Goal: Information Seeking & Learning: Learn about a topic

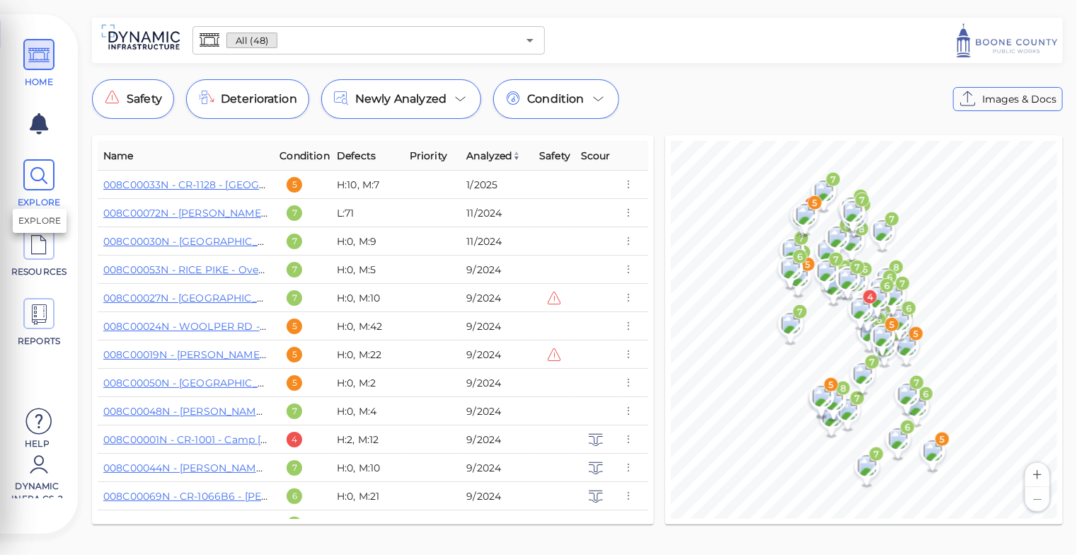
click at [38, 166] on icon at bounding box center [38, 176] width 21 height 32
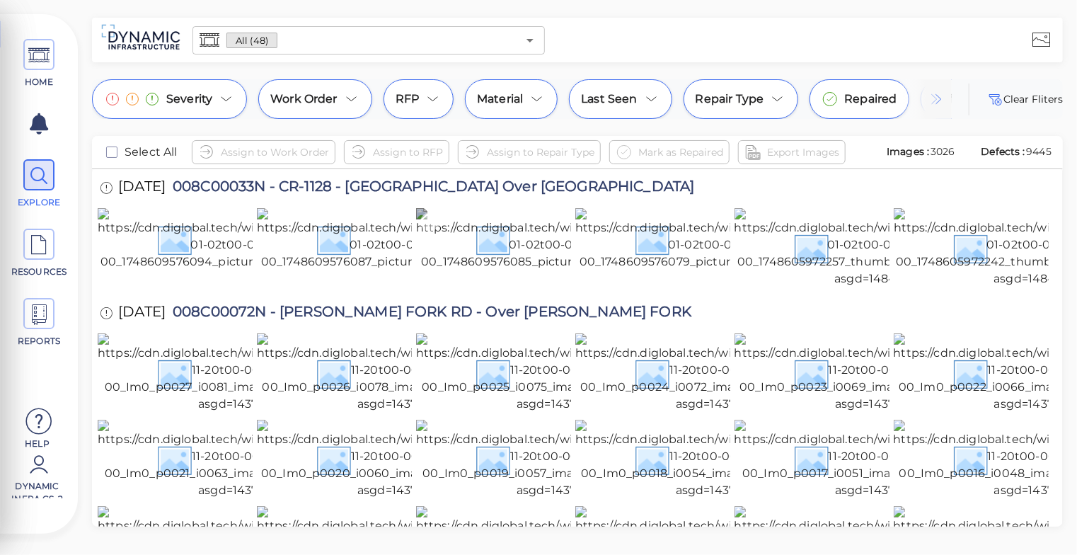
click at [492, 256] on img at bounding box center [547, 239] width 263 height 62
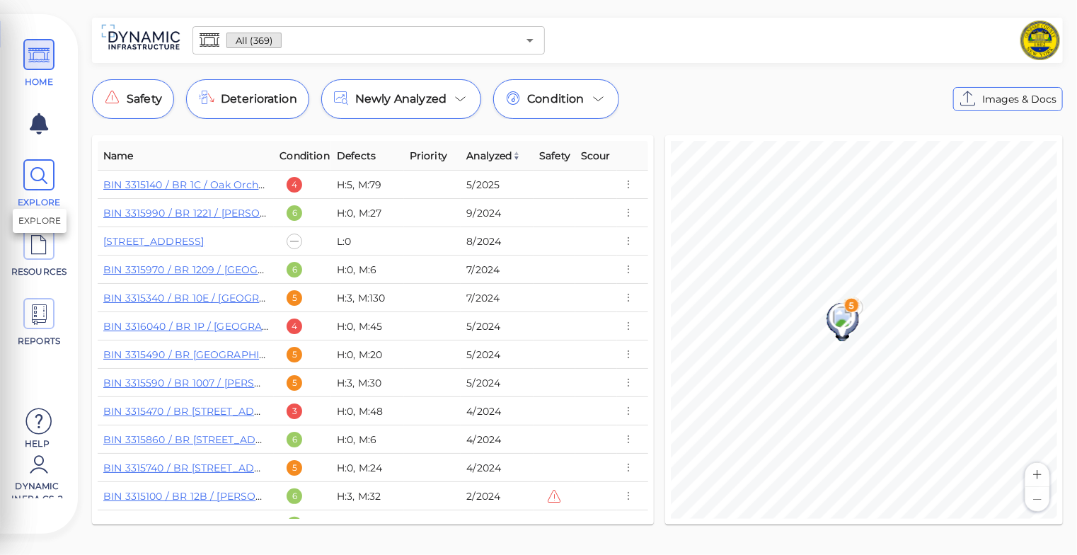
click at [36, 178] on icon at bounding box center [38, 176] width 21 height 32
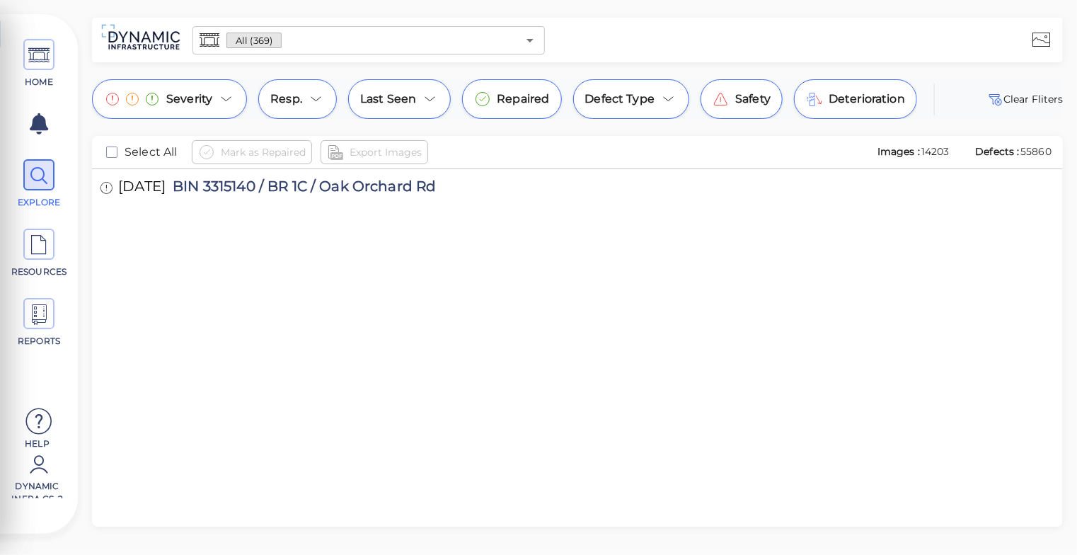
click at [428, 243] on div at bounding box center [493, 267] width 155 height 118
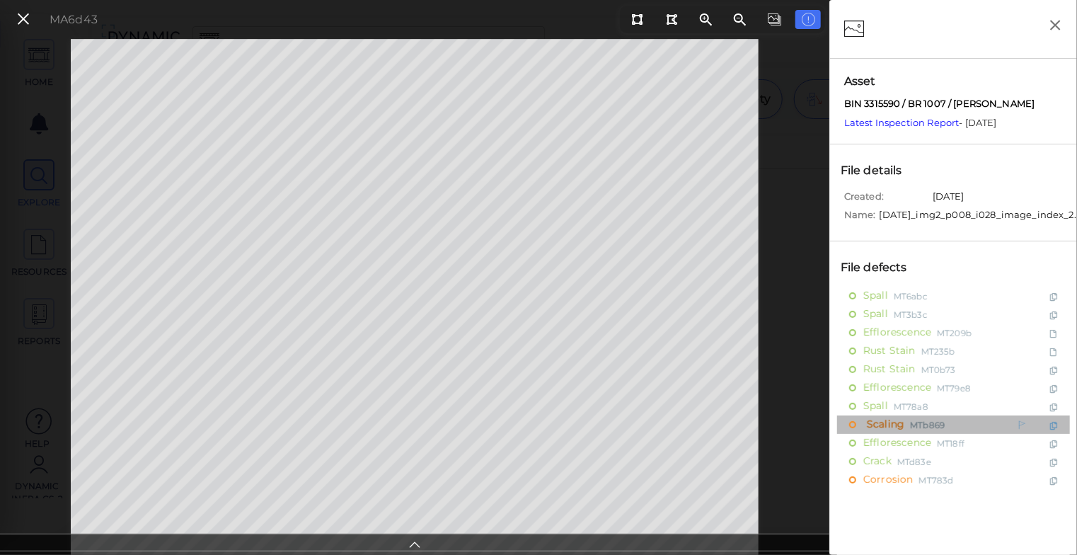
click at [894, 428] on span "Scaling" at bounding box center [884, 425] width 41 height 18
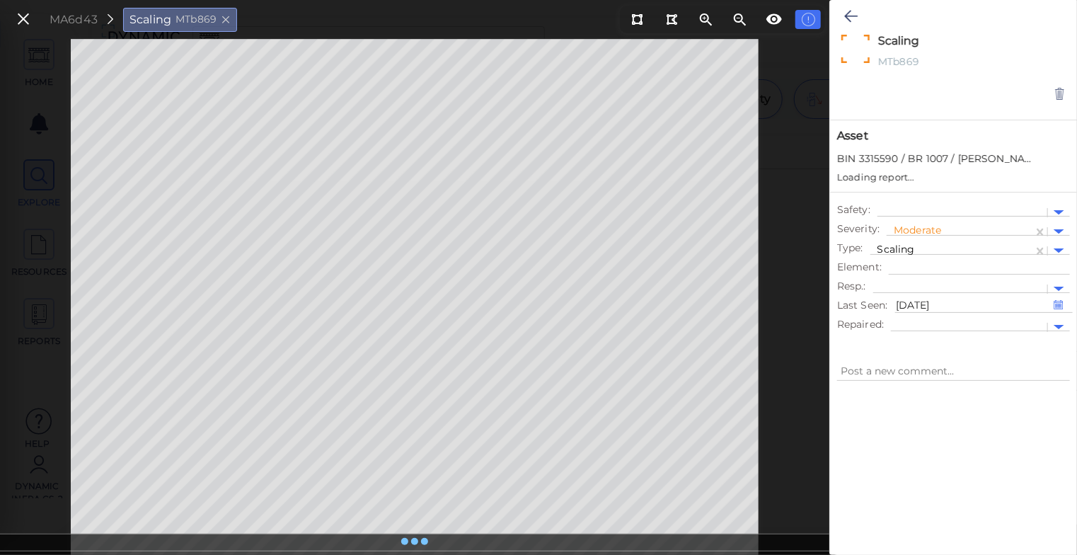
type textarea "x"
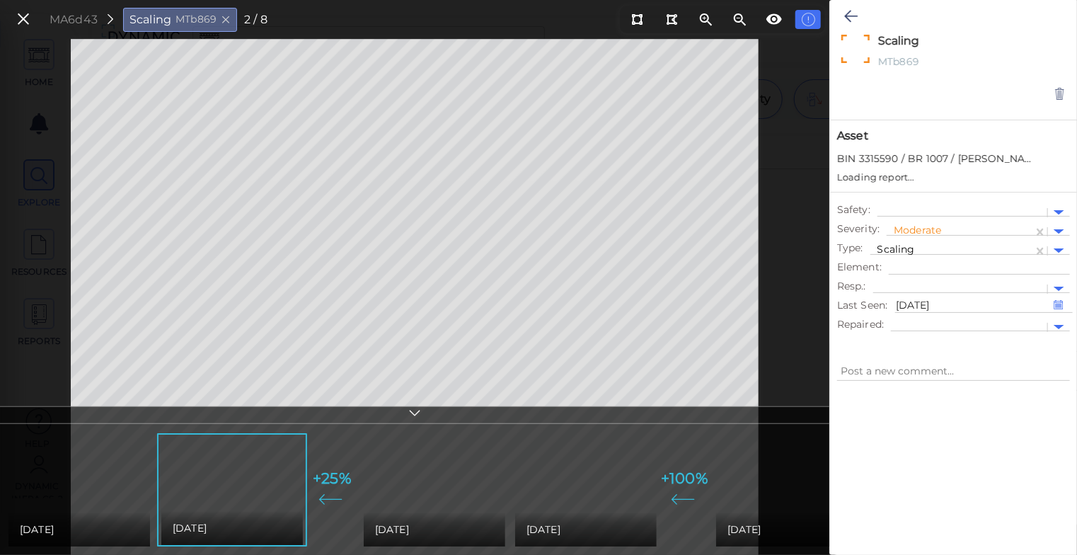
type textarea "x"
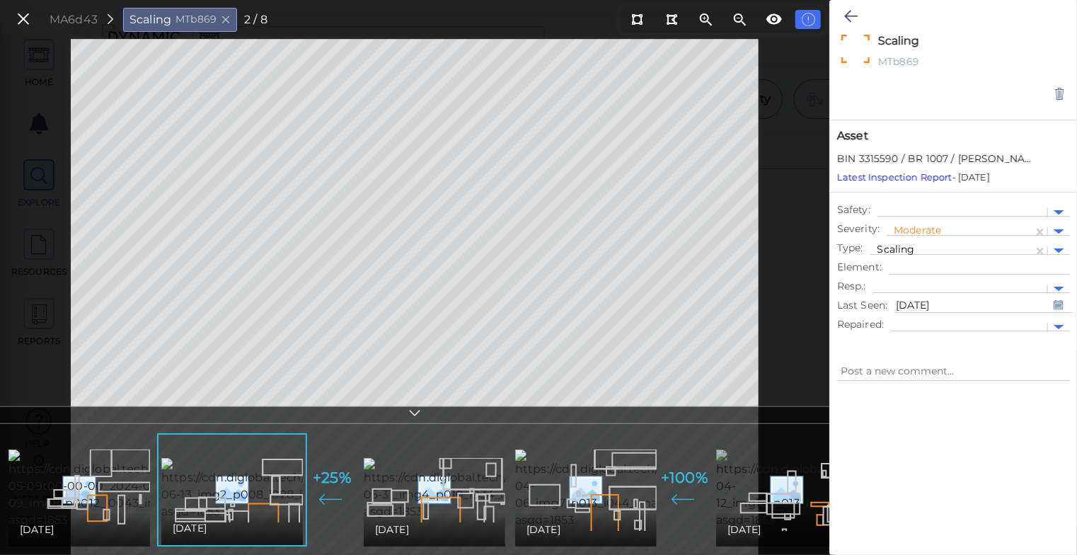
click at [772, 491] on img at bounding box center [844, 488] width 257 height 79
type textarea "x"
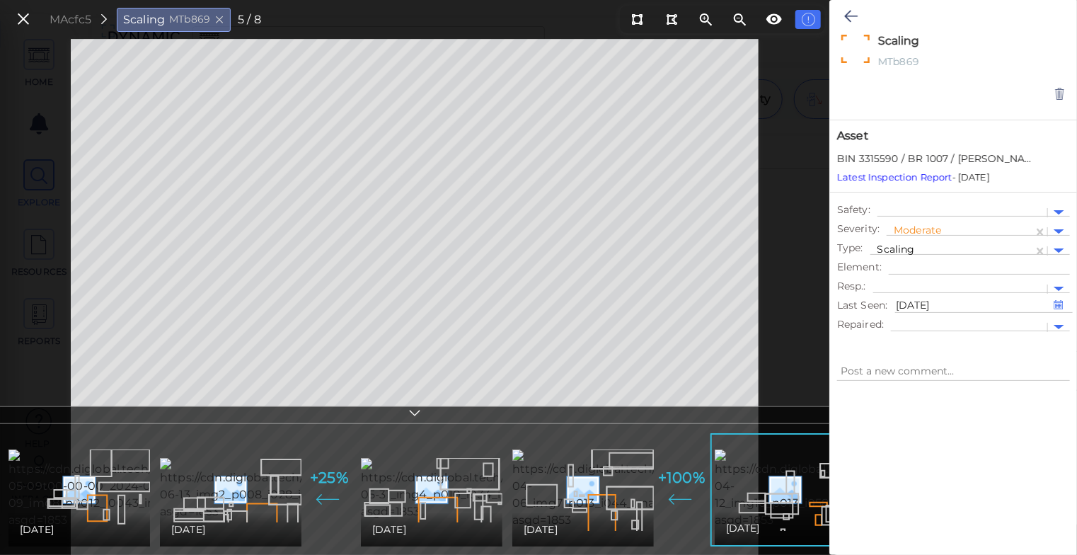
click at [421, 412] on icon at bounding box center [415, 415] width 14 height 16
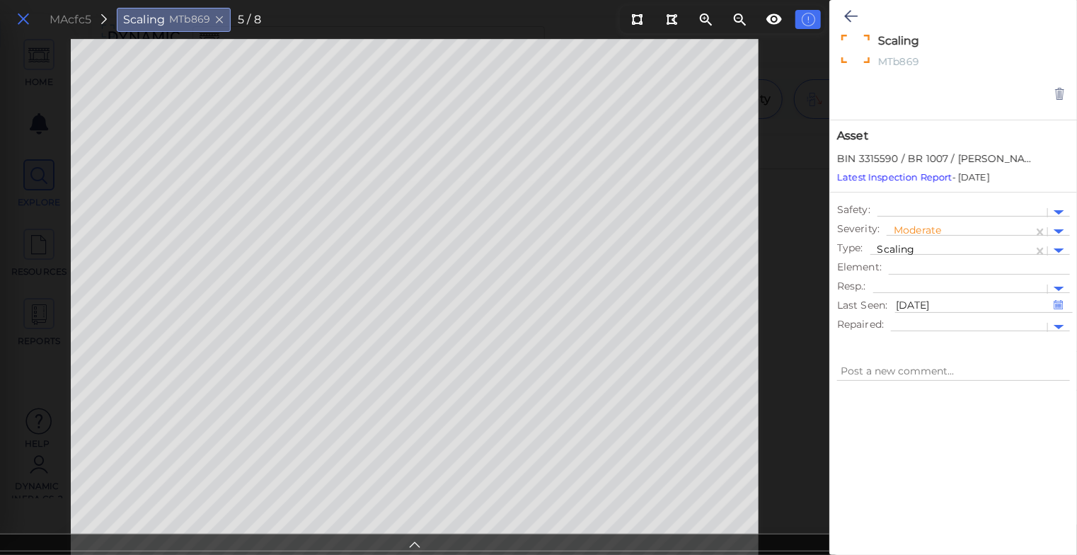
click at [25, 18] on icon at bounding box center [24, 19] width 16 height 19
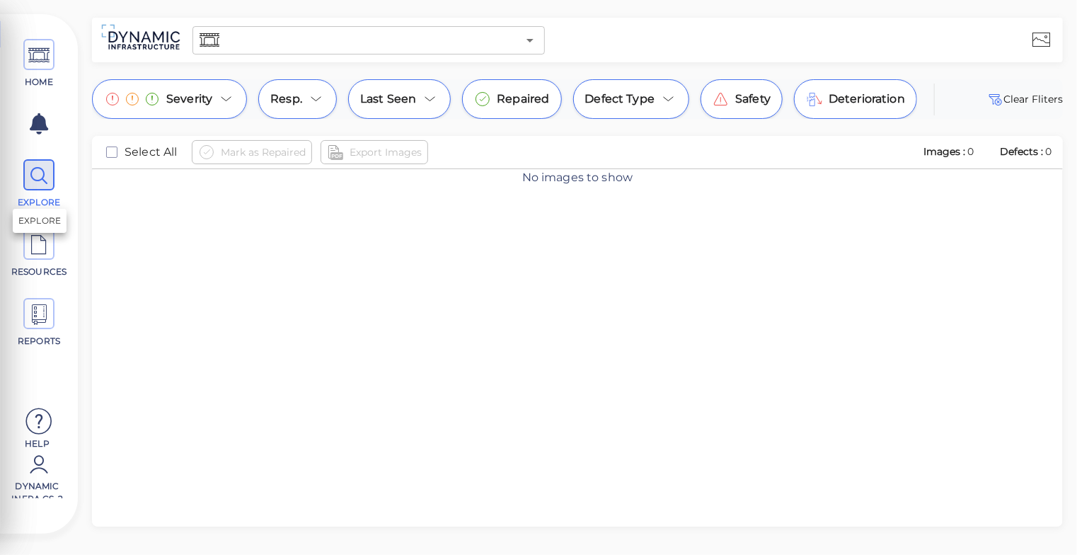
click at [45, 181] on icon at bounding box center [38, 176] width 21 height 32
click at [535, 39] on icon "Open" at bounding box center [530, 40] width 17 height 17
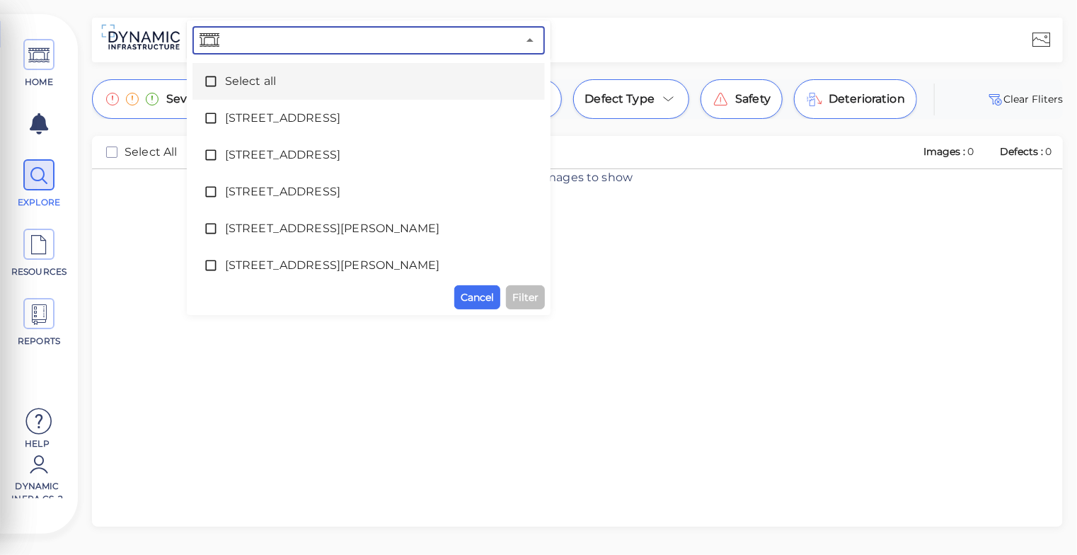
click at [210, 79] on icon at bounding box center [211, 81] width 14 height 14
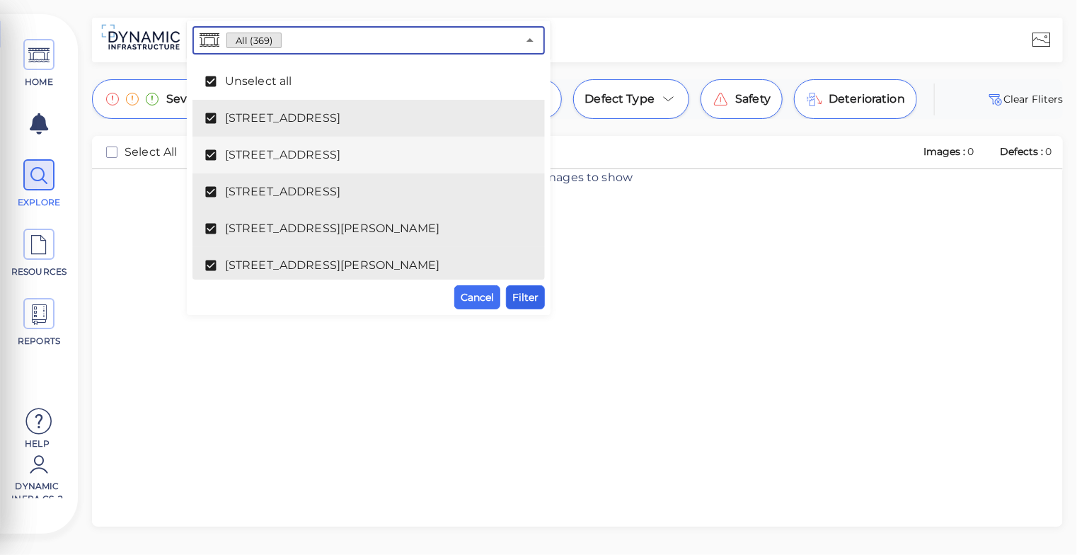
click at [521, 292] on span "Filter" at bounding box center [525, 297] width 26 height 17
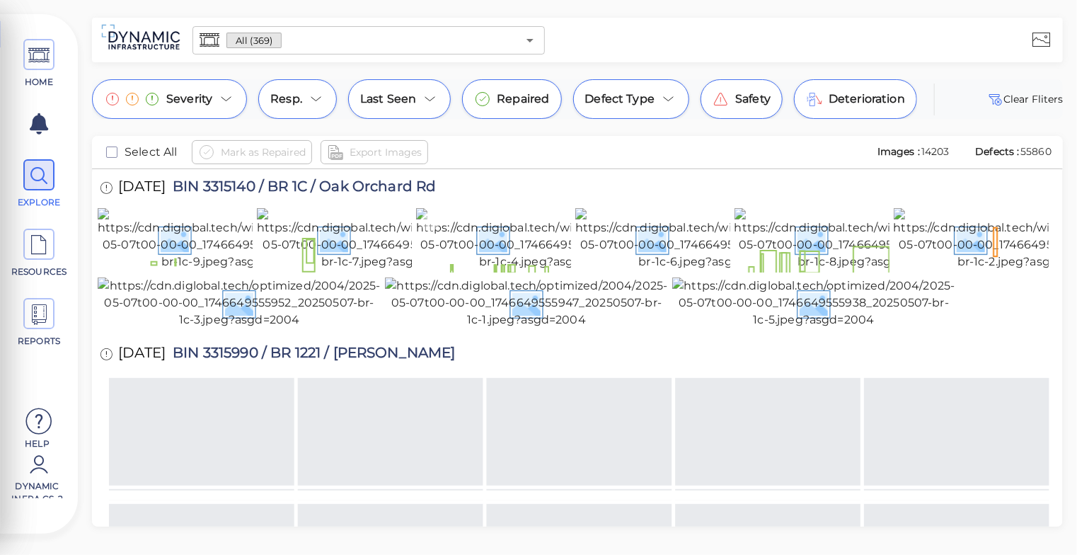
click at [462, 270] on img at bounding box center [548, 239] width 265 height 62
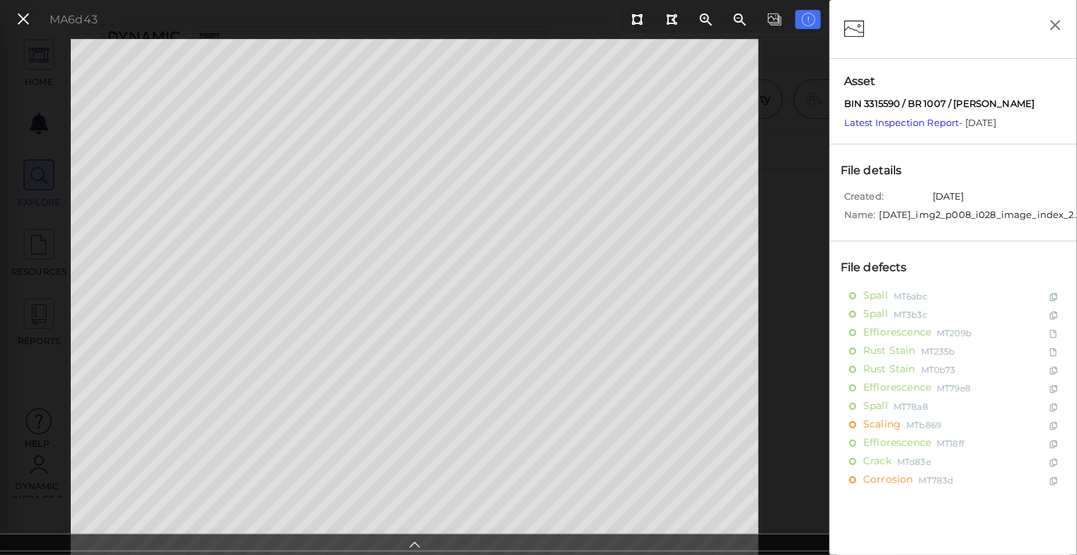
click at [413, 546] on icon at bounding box center [415, 542] width 14 height 16
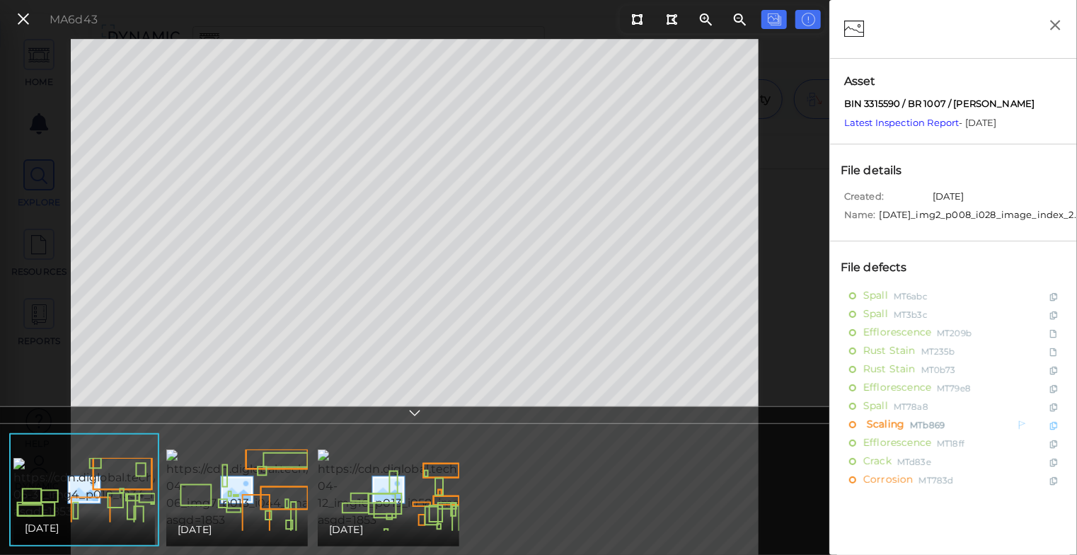
click at [884, 430] on span "Scaling" at bounding box center [884, 425] width 41 height 18
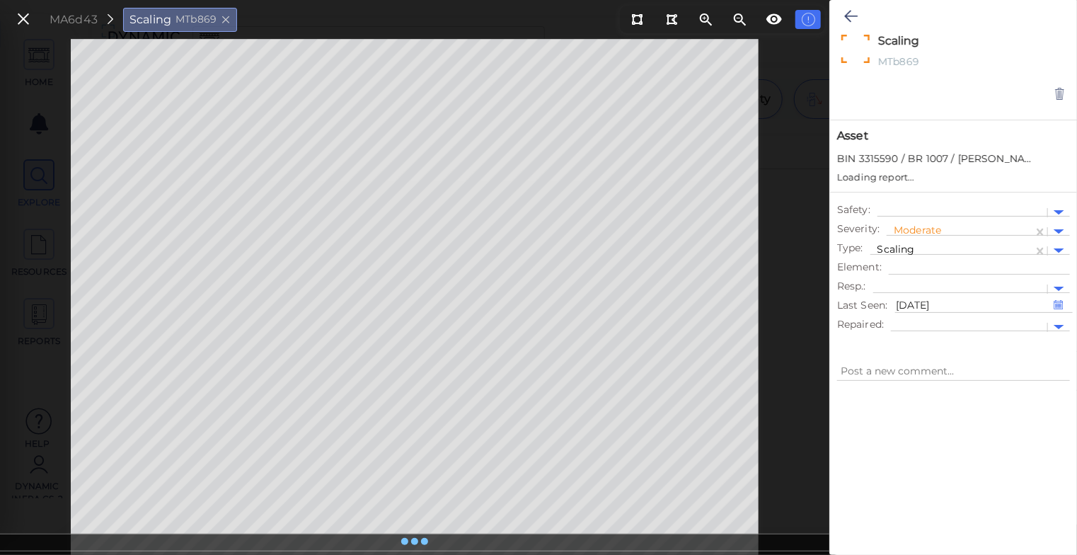
type textarea "x"
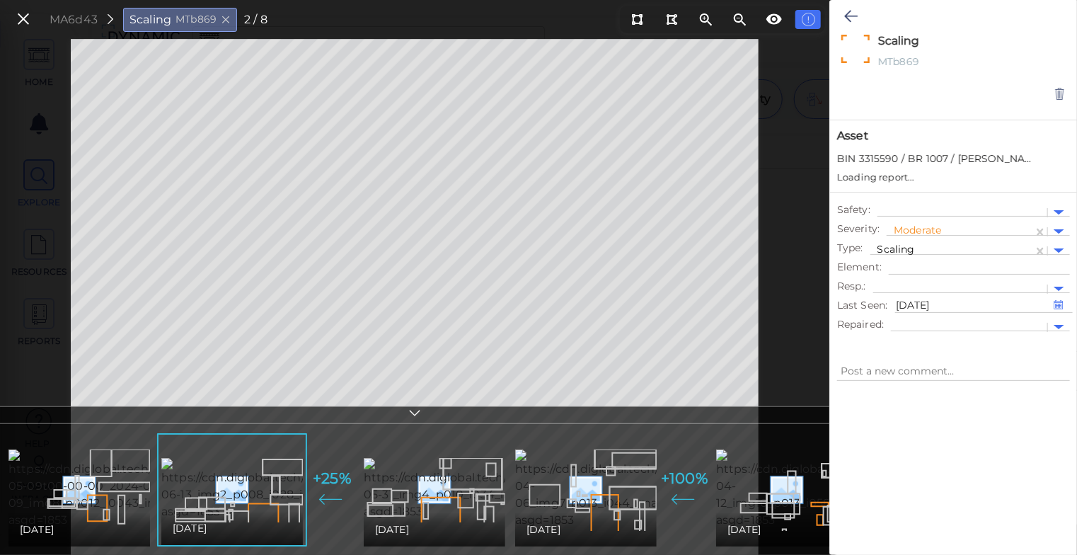
type textarea "x"
click at [762, 512] on div "04/12/2017" at bounding box center [787, 529] width 142 height 34
type textarea "x"
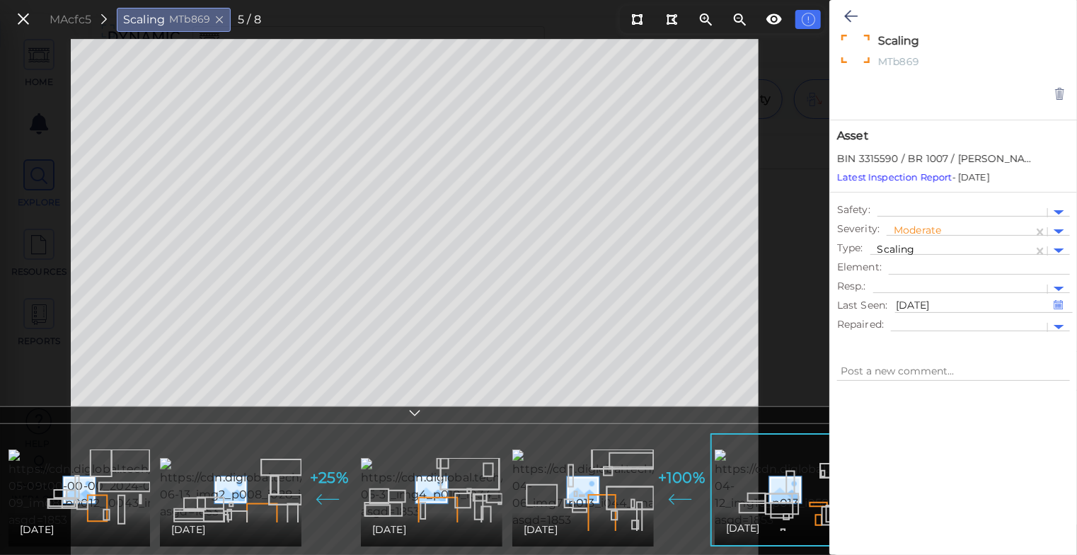
click at [423, 416] on div at bounding box center [415, 415] width 830 height 18
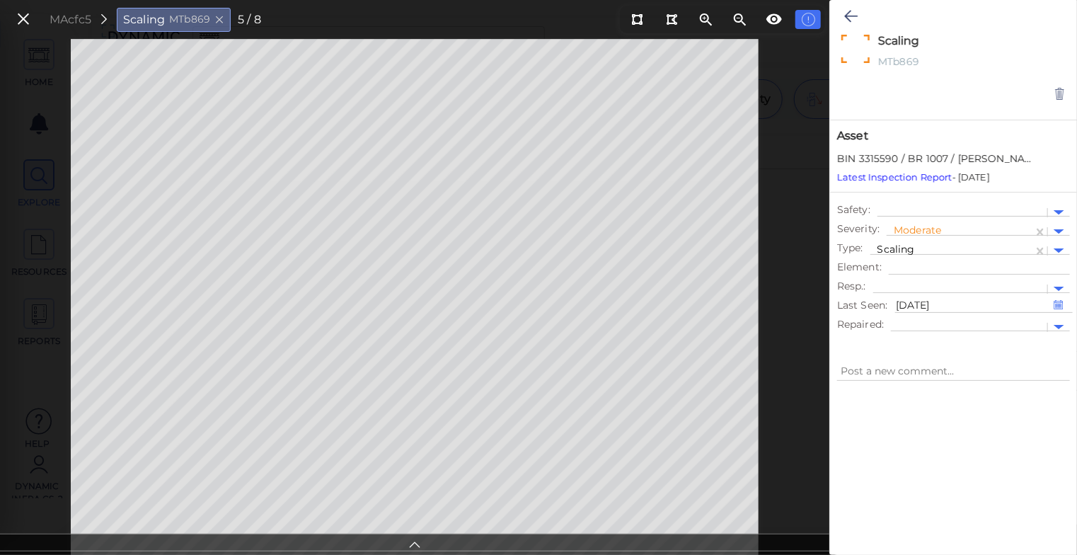
click at [416, 552] on div at bounding box center [415, 544] width 830 height 21
click at [416, 540] on icon at bounding box center [415, 542] width 14 height 16
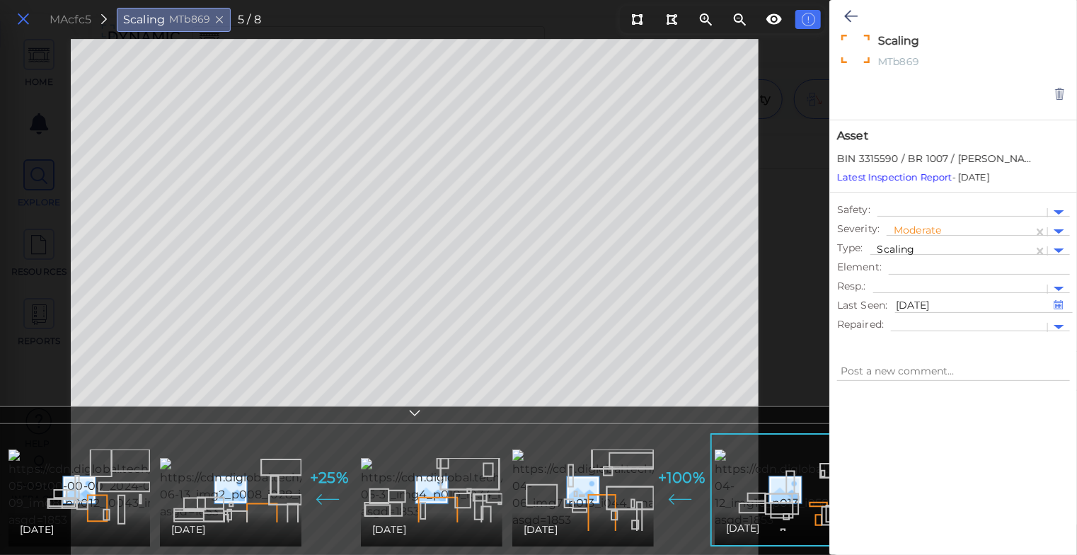
click at [21, 18] on icon at bounding box center [24, 19] width 16 height 19
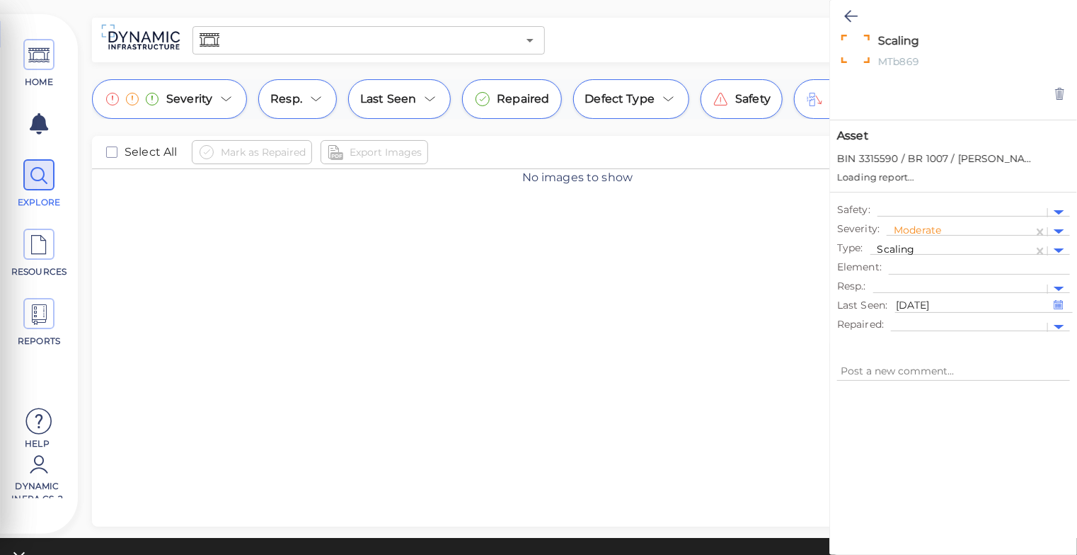
type textarea "x"
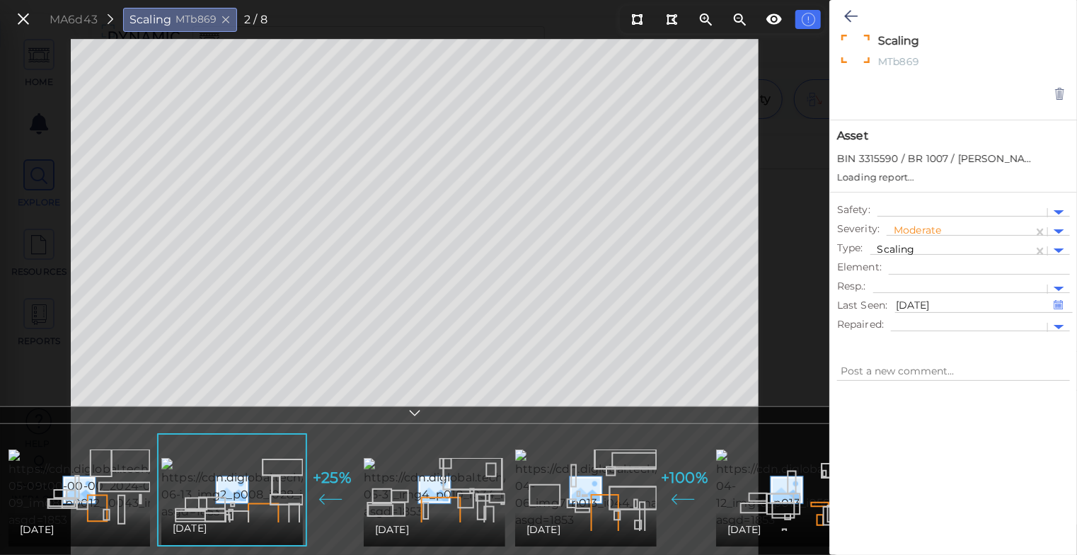
type textarea "x"
click at [613, 479] on img at bounding box center [644, 488] width 258 height 79
type textarea "x"
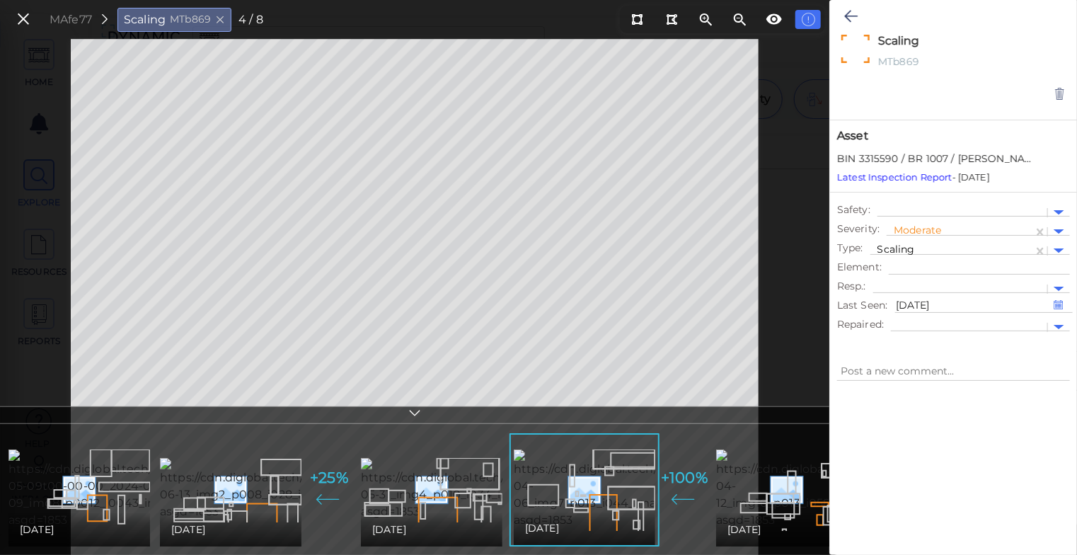
click at [794, 521] on div "04/12/2017" at bounding box center [787, 529] width 119 height 17
type textarea "x"
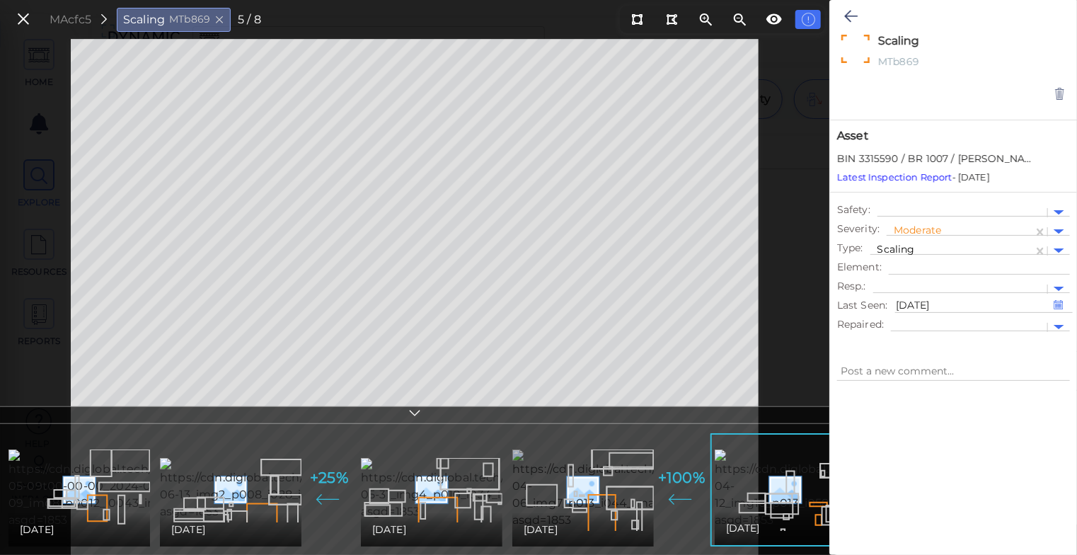
click at [587, 476] on img at bounding box center [641, 488] width 258 height 79
type textarea "x"
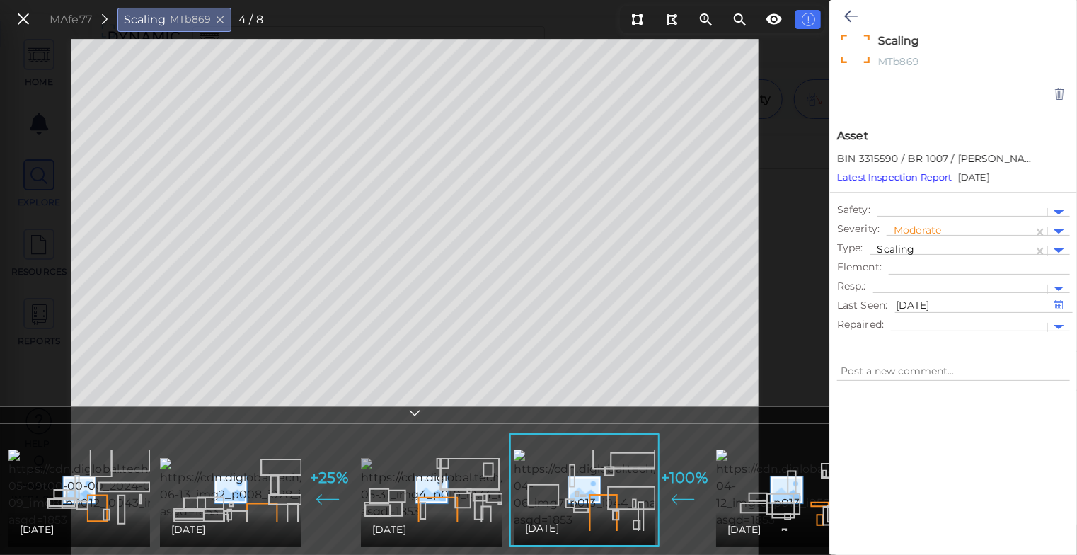
click at [419, 489] on img at bounding box center [491, 489] width 260 height 62
type textarea "x"
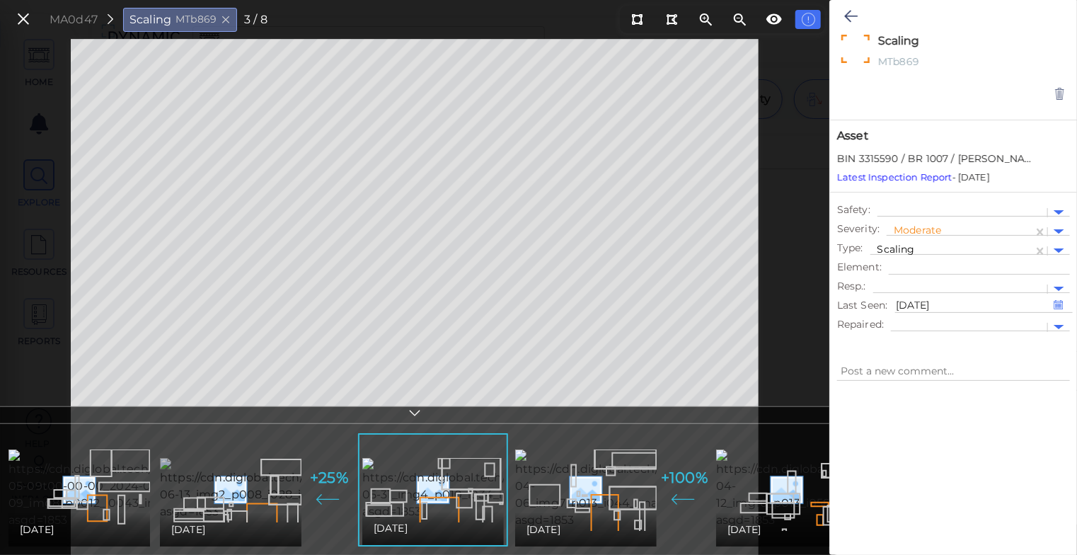
click at [251, 458] on img at bounding box center [290, 489] width 260 height 62
type textarea "x"
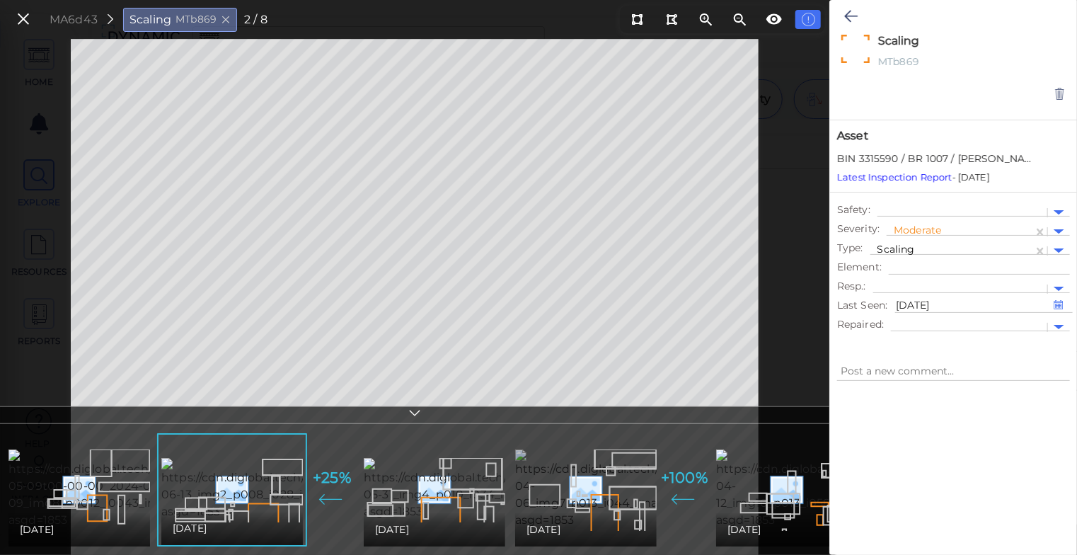
click at [604, 470] on img at bounding box center [644, 488] width 258 height 79
type textarea "x"
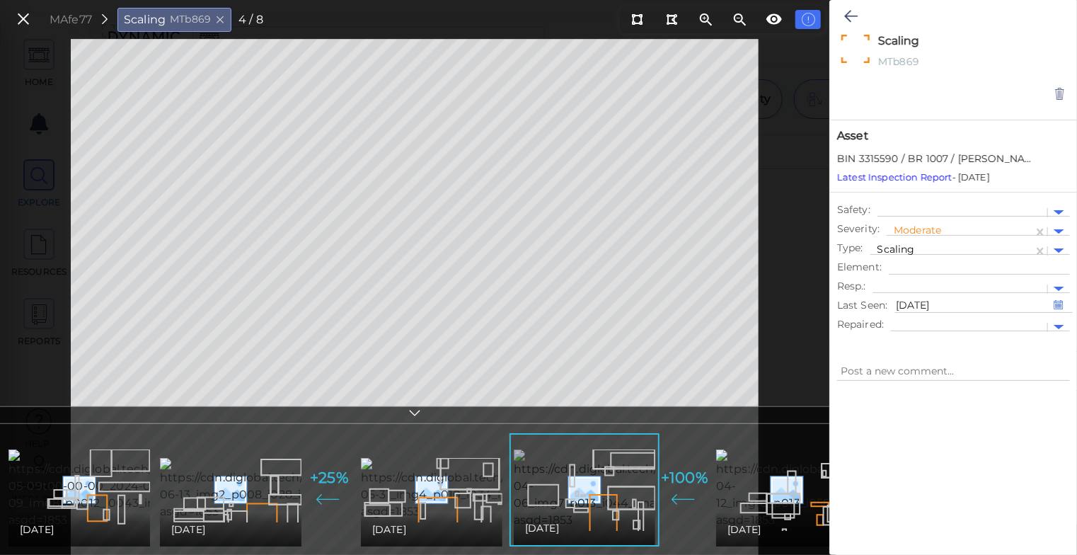
click at [604, 470] on img at bounding box center [643, 488] width 258 height 79
type textarea "x"
click at [242, 479] on img at bounding box center [290, 489] width 260 height 62
type textarea "x"
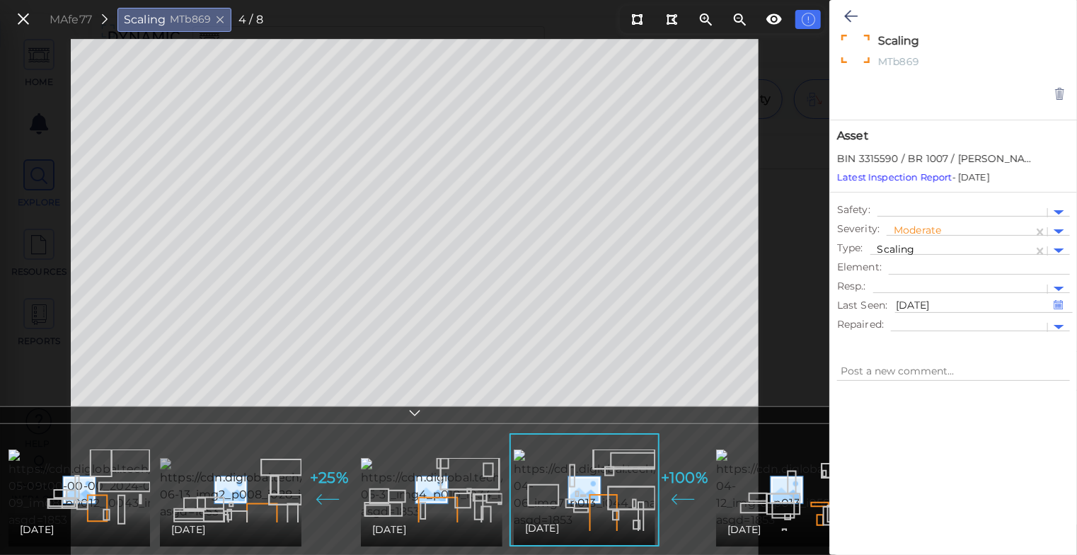
type textarea "x"
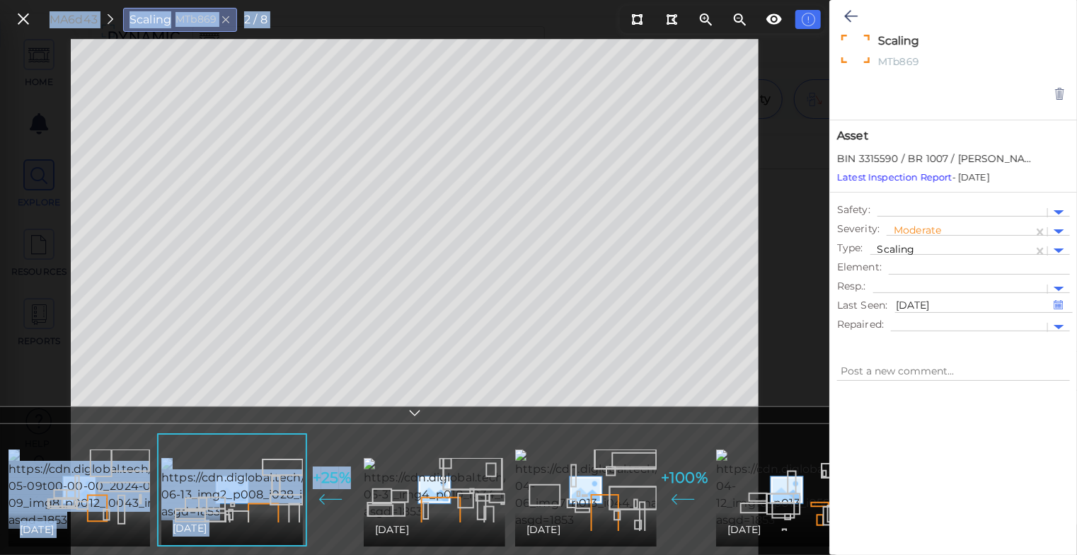
click at [183, 360] on div "MA6d43 Scaling MTb869 2 / 8 05/09/2024 06/13/2023 + 25 % 05/31/2022 04/06/2021 …" at bounding box center [415, 297] width 830 height 516
click at [604, 483] on img at bounding box center [644, 488] width 258 height 79
type textarea "x"
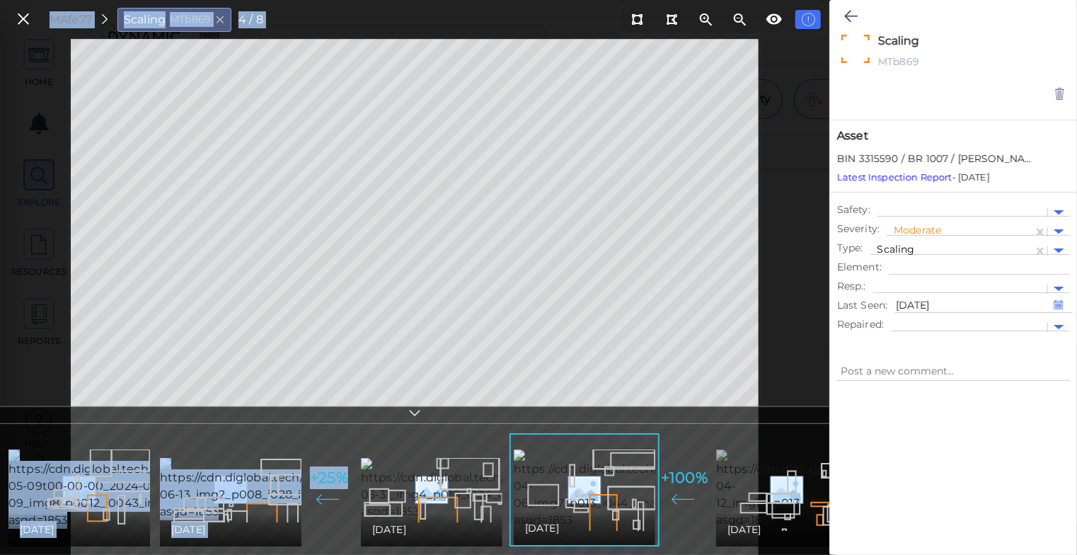
click at [770, 474] on img at bounding box center [844, 488] width 257 height 79
type textarea "x"
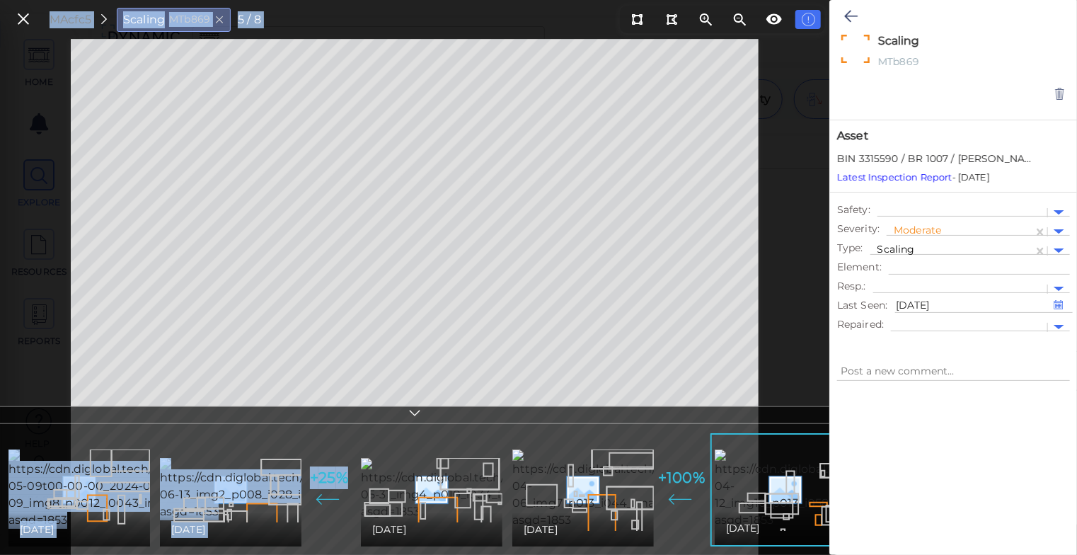
click at [423, 410] on div at bounding box center [415, 415] width 830 height 18
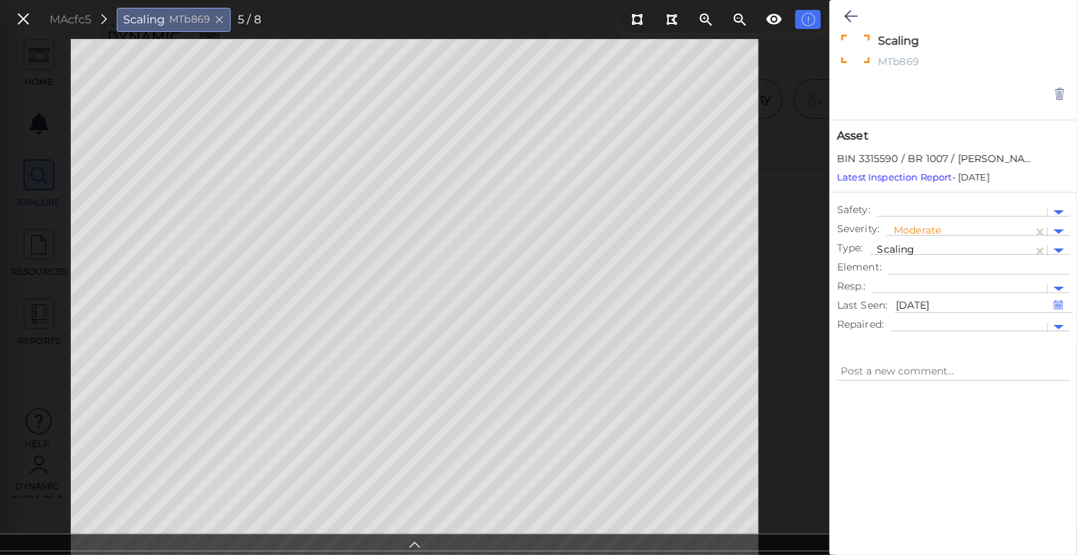
click at [419, 539] on icon at bounding box center [415, 542] width 14 height 16
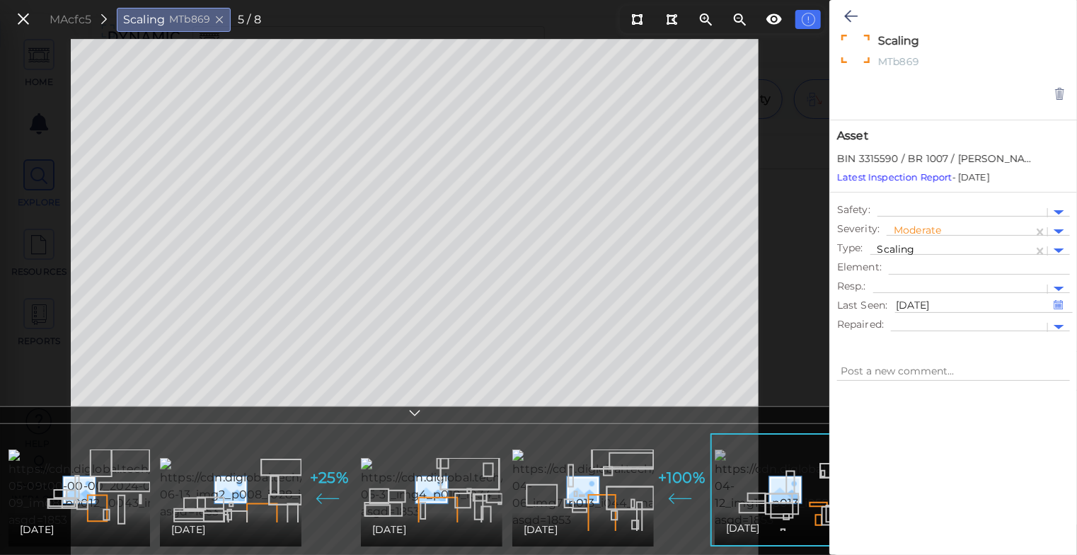
click at [739, 495] on img at bounding box center [843, 488] width 257 height 79
type textarea "x"
click at [739, 495] on img at bounding box center [843, 488] width 257 height 79
type textarea "x"
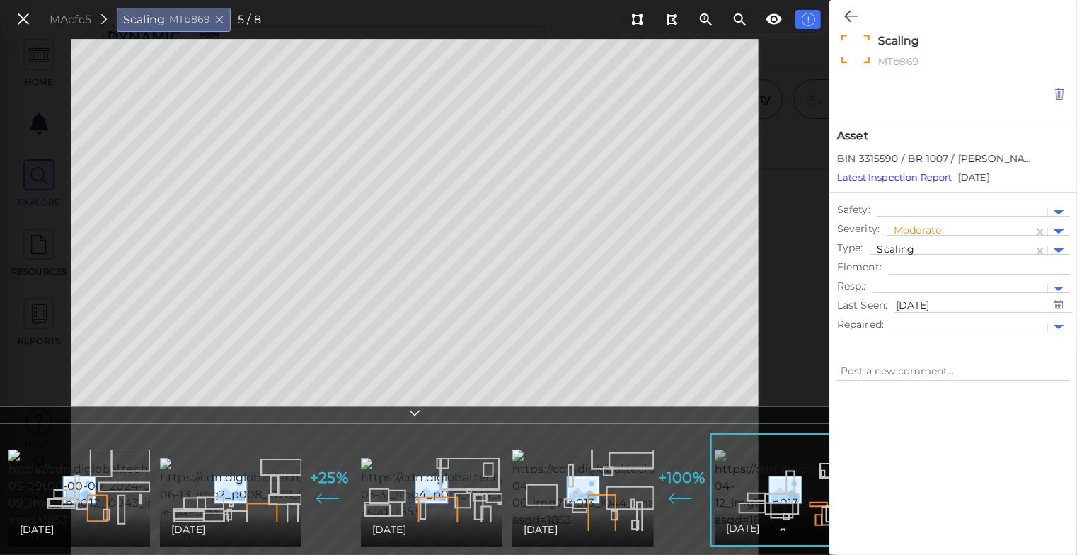
type textarea "x"
click at [739, 495] on img at bounding box center [843, 488] width 257 height 79
type textarea "x"
click at [755, 486] on img at bounding box center [843, 488] width 257 height 79
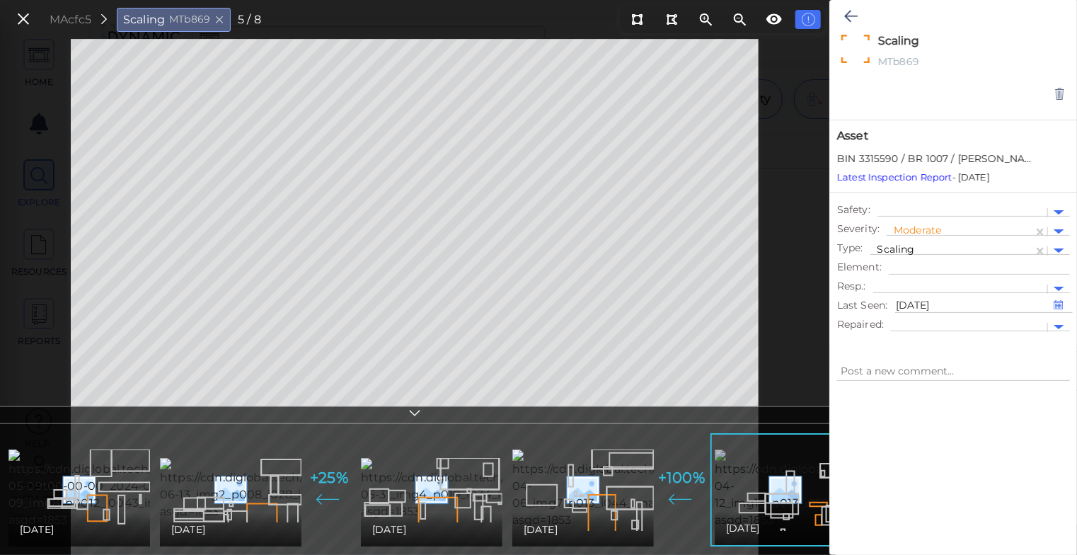
type textarea "x"
click at [419, 411] on icon at bounding box center [415, 415] width 14 height 16
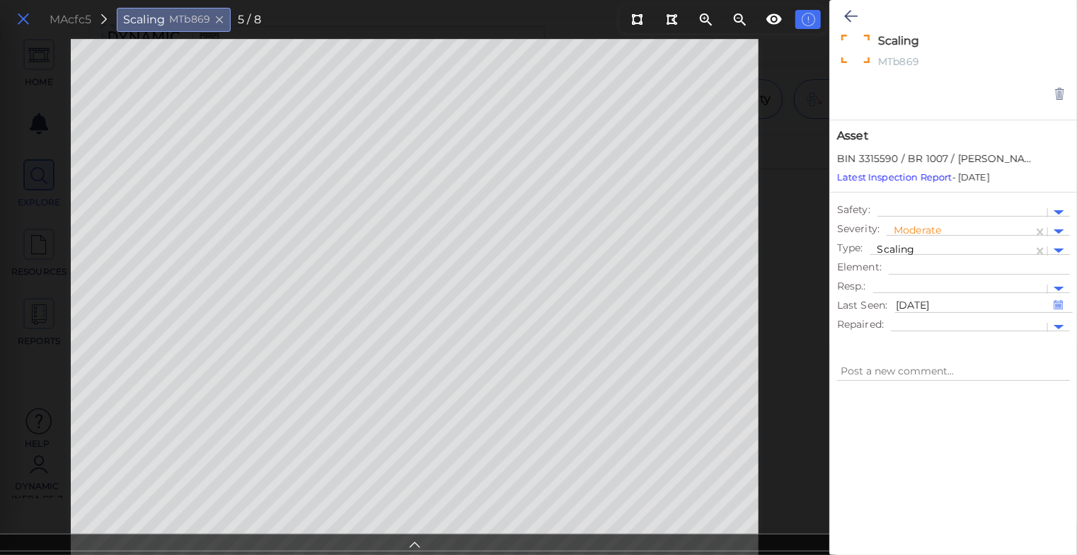
click at [23, 19] on icon at bounding box center [24, 19] width 16 height 19
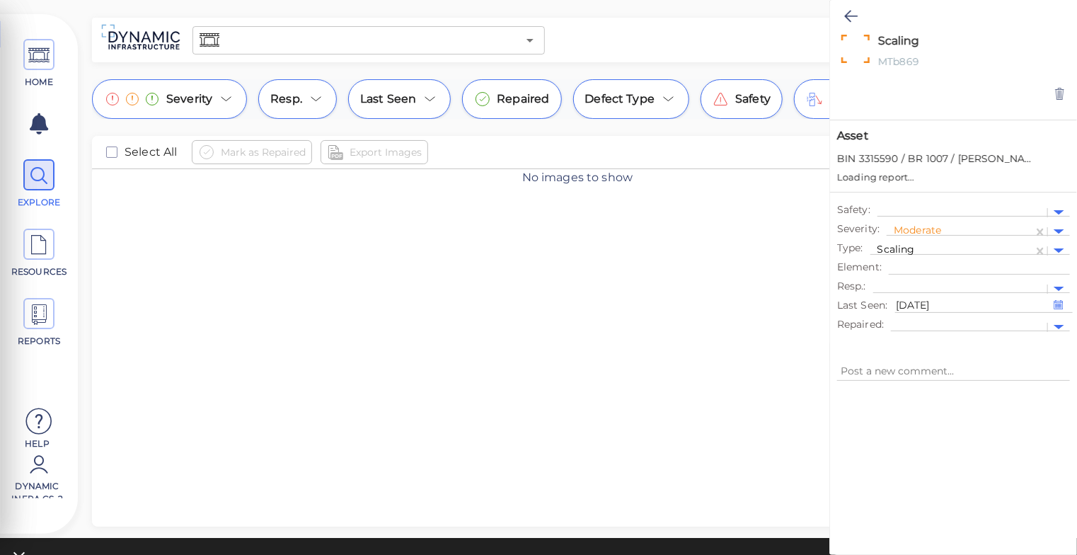
type textarea "x"
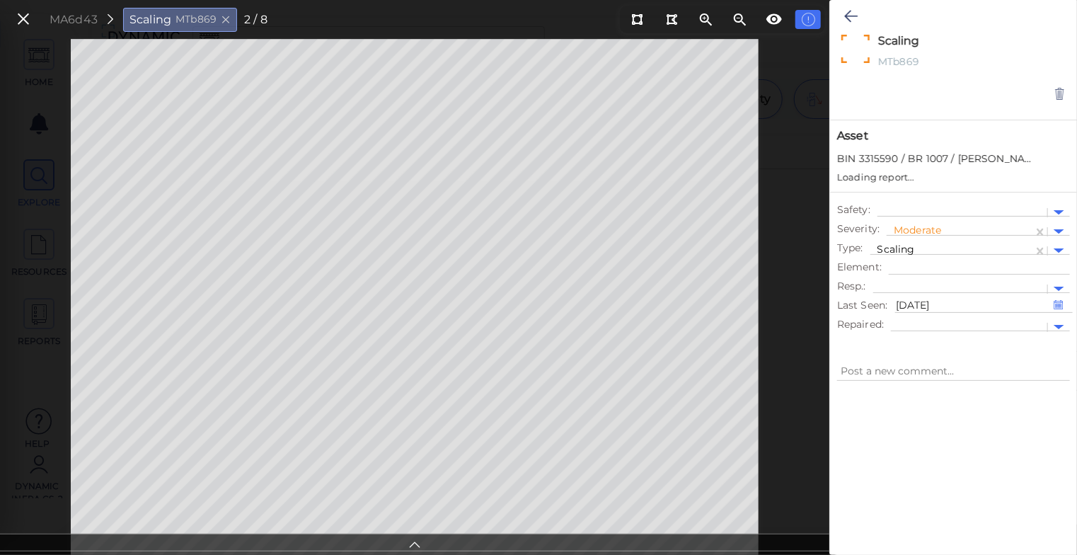
type textarea "x"
click at [422, 546] on icon at bounding box center [415, 542] width 14 height 16
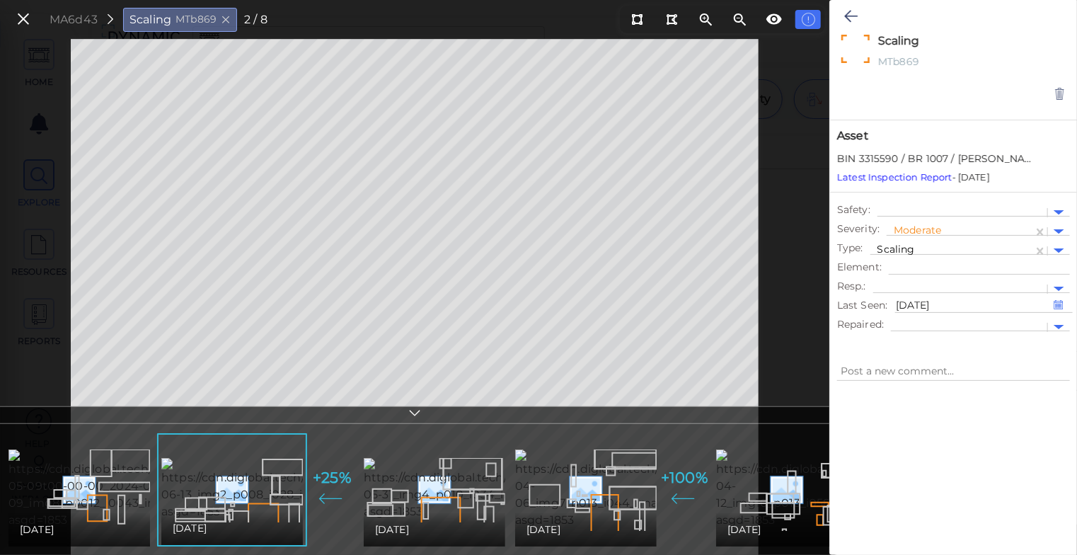
click at [609, 521] on div "04/06/2021" at bounding box center [586, 529] width 119 height 17
type textarea "x"
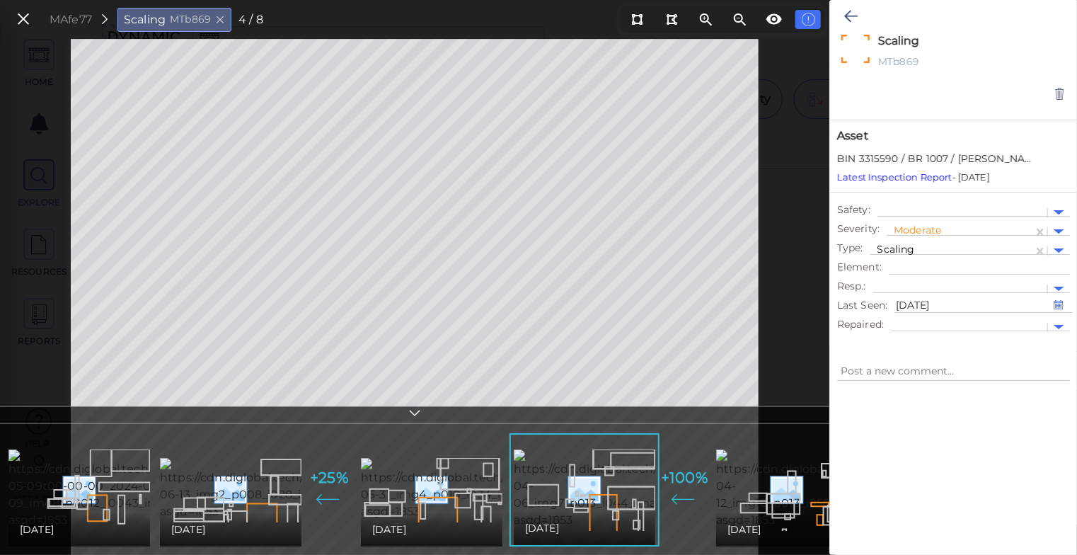
click at [418, 415] on icon at bounding box center [415, 415] width 14 height 16
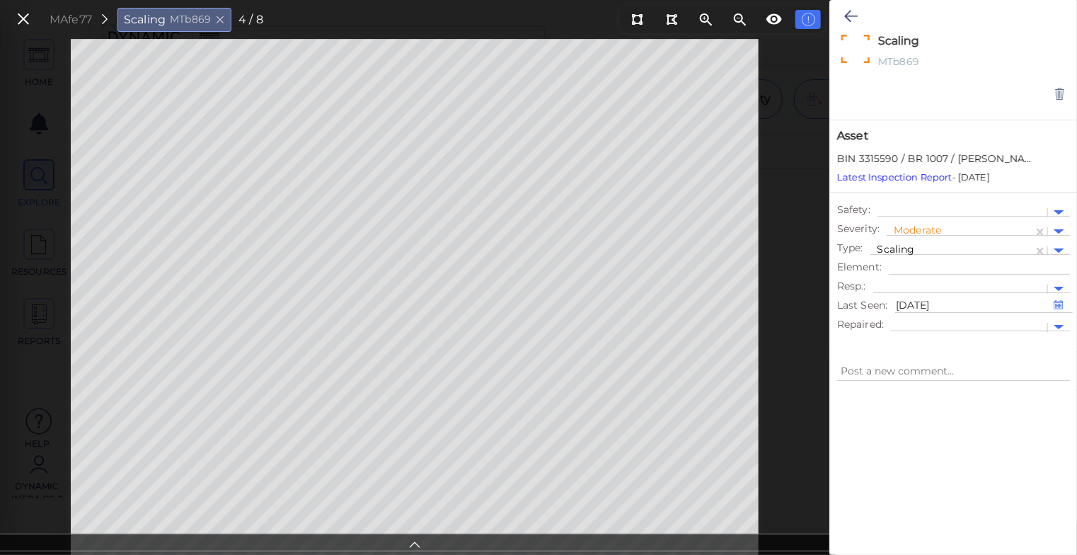
click at [408, 542] on icon at bounding box center [415, 542] width 14 height 16
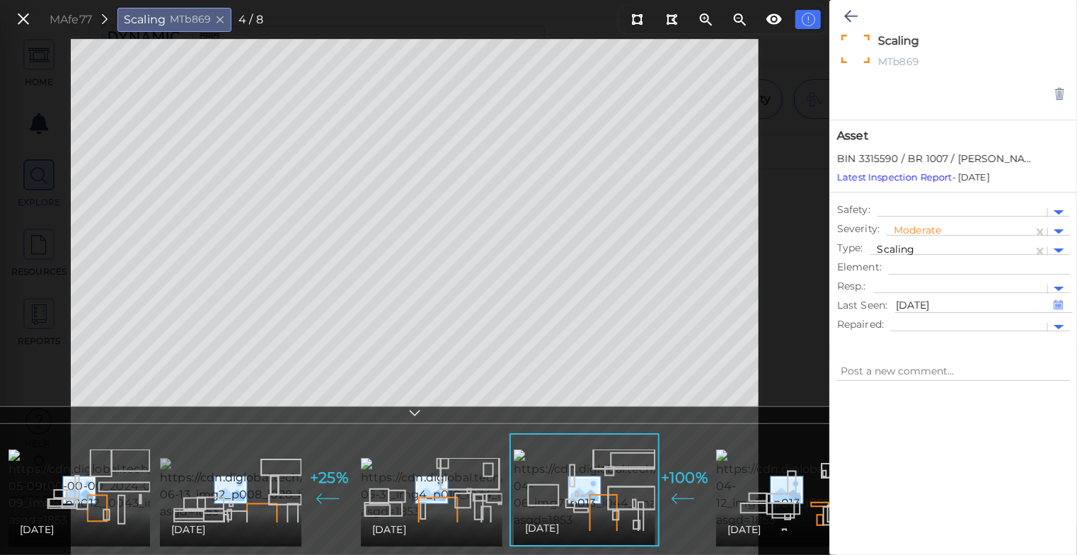
click at [250, 478] on img at bounding box center [290, 489] width 260 height 62
type textarea "x"
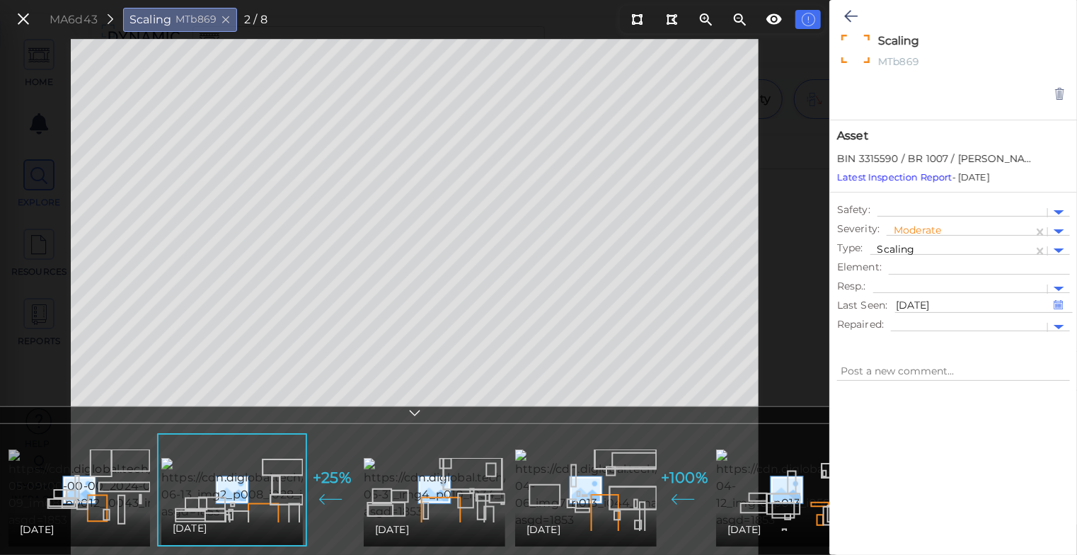
scroll to position [0, 27]
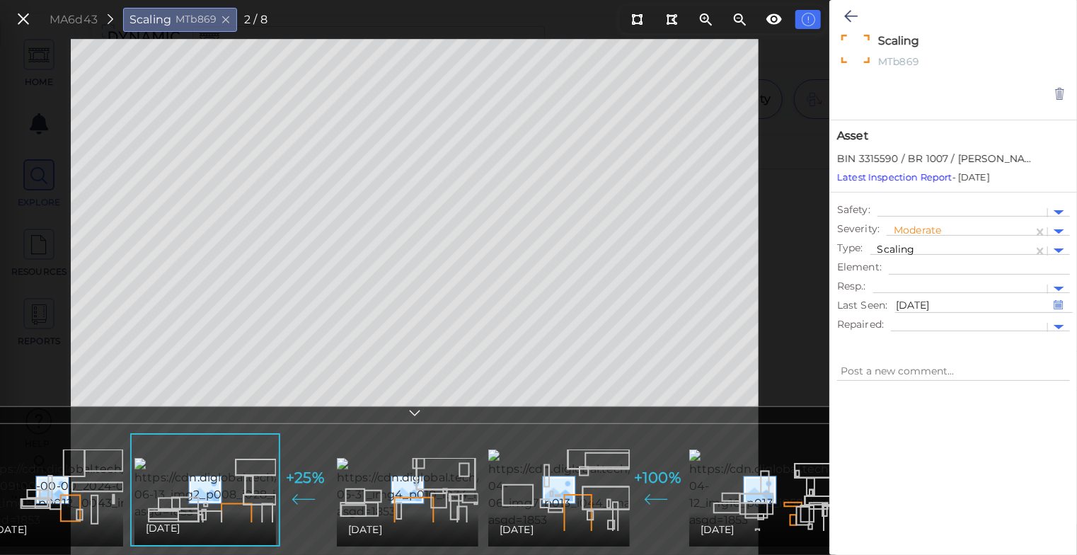
click at [93, 474] on img at bounding box center [112, 488] width 261 height 79
type textarea "x"
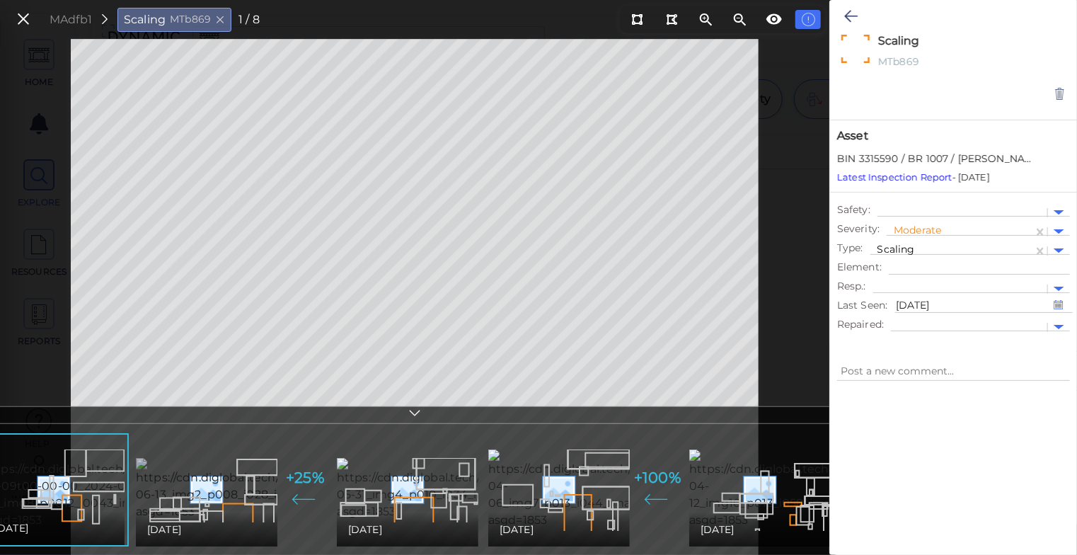
click at [204, 491] on img at bounding box center [266, 489] width 260 height 62
type textarea "x"
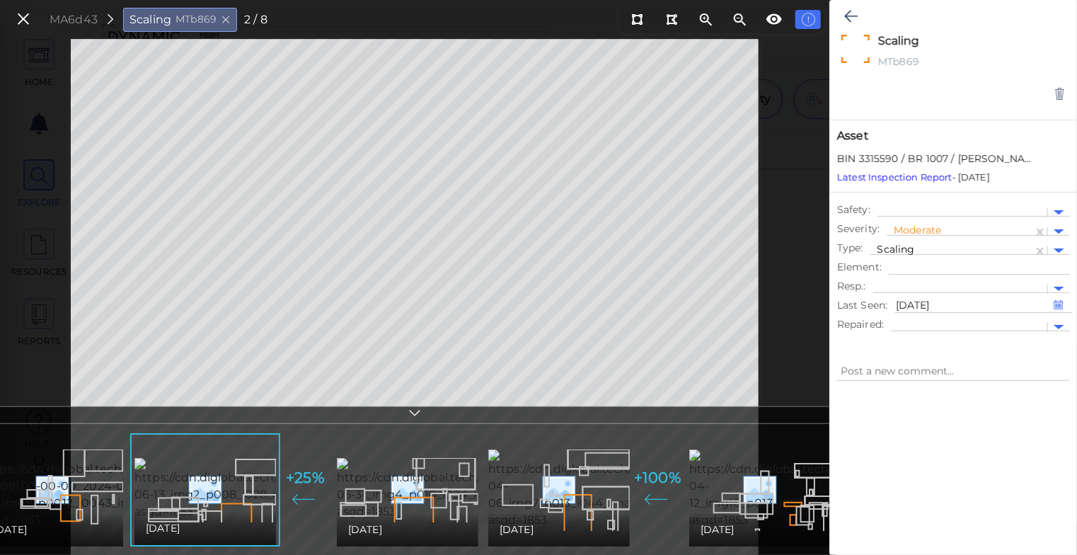
click at [90, 488] on img at bounding box center [112, 488] width 261 height 79
type textarea "x"
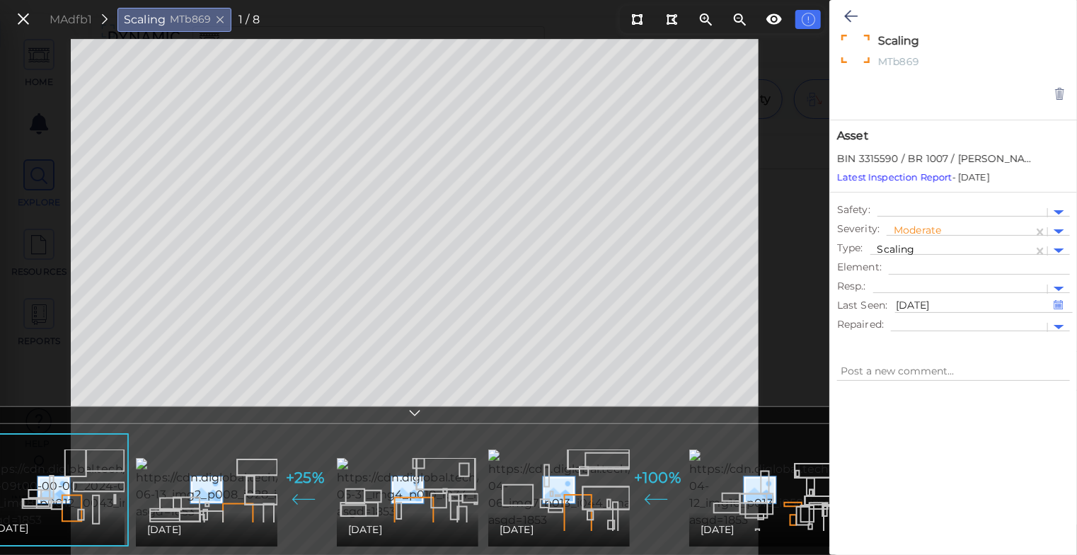
click at [166, 512] on div "06/13/2023" at bounding box center [207, 529] width 142 height 34
type textarea "x"
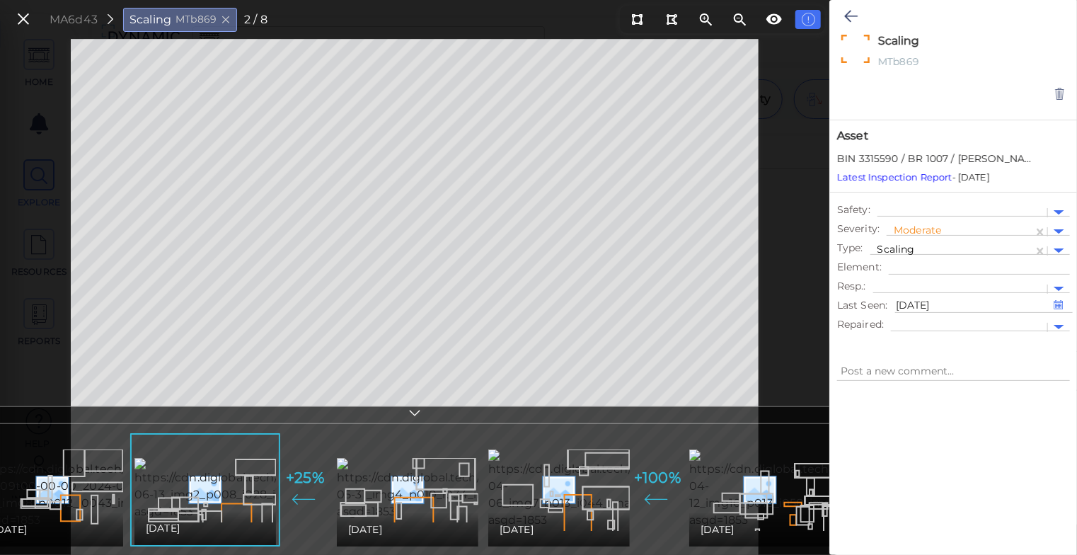
click at [65, 491] on img at bounding box center [112, 488] width 261 height 79
type textarea "x"
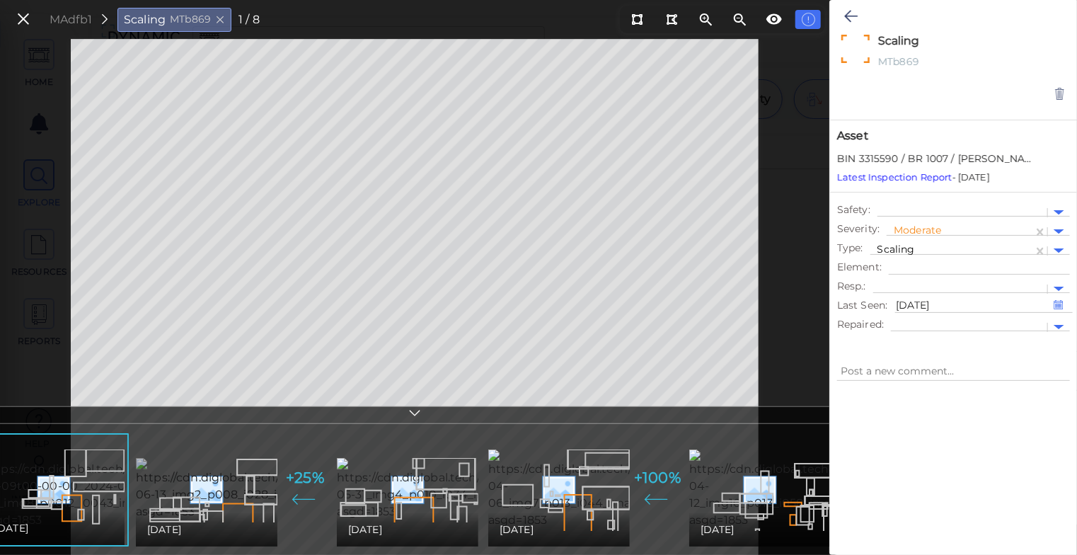
click at [176, 498] on img at bounding box center [266, 489] width 260 height 62
type textarea "x"
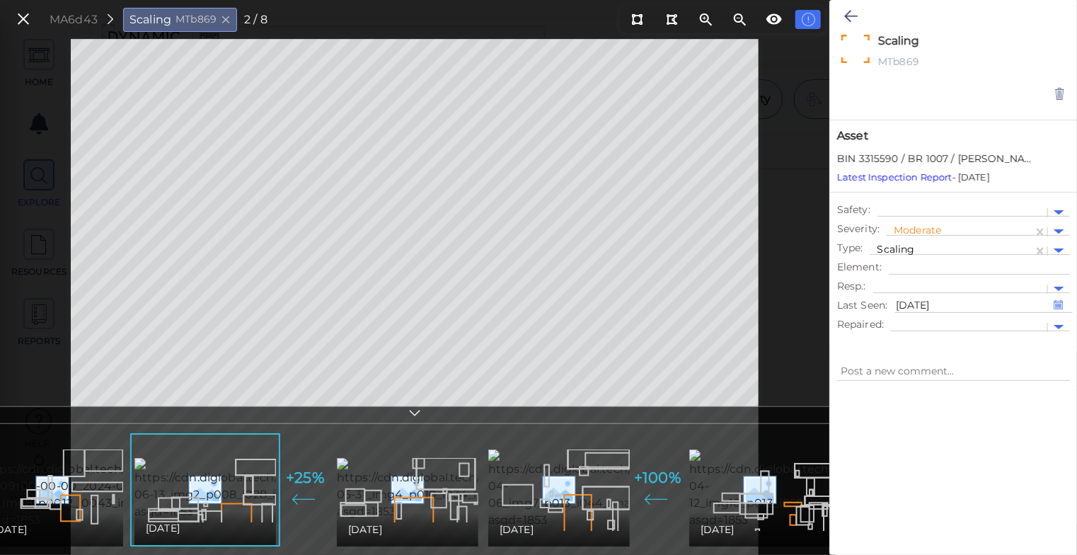
click at [33, 479] on img at bounding box center [112, 488] width 261 height 79
type textarea "x"
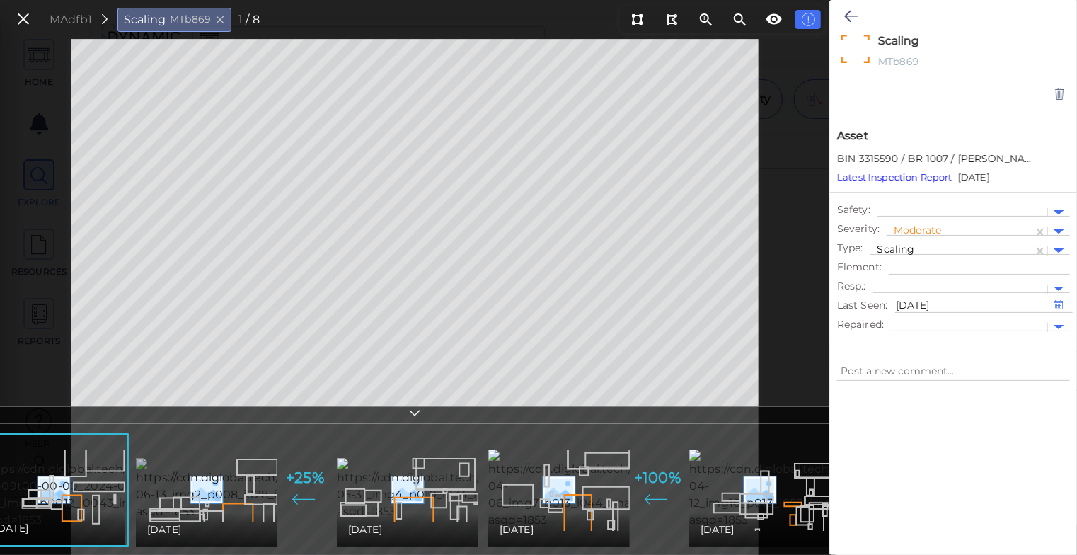
click at [203, 487] on img at bounding box center [266, 489] width 260 height 62
type textarea "x"
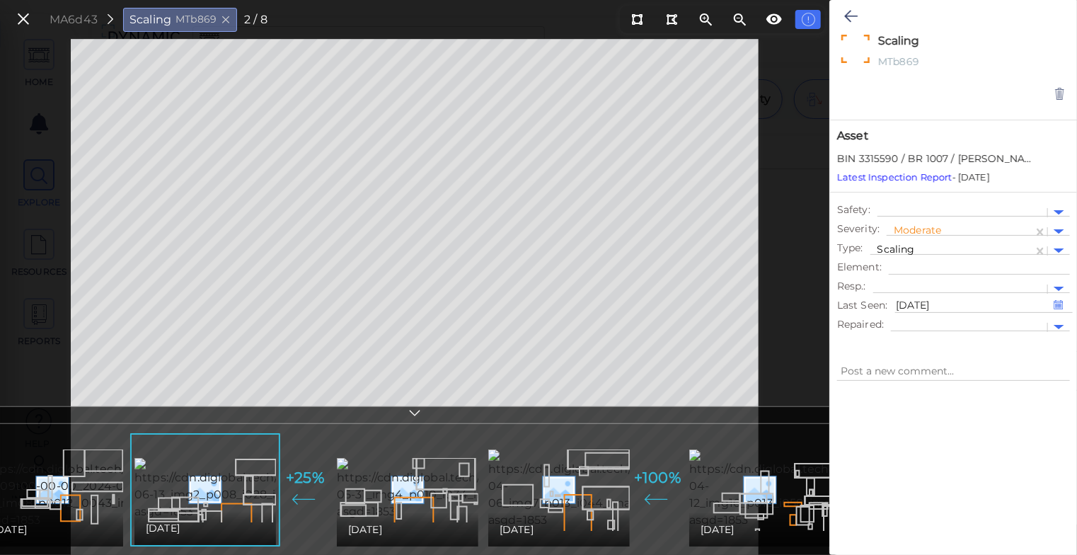
click at [80, 464] on img at bounding box center [112, 488] width 261 height 79
type textarea "x"
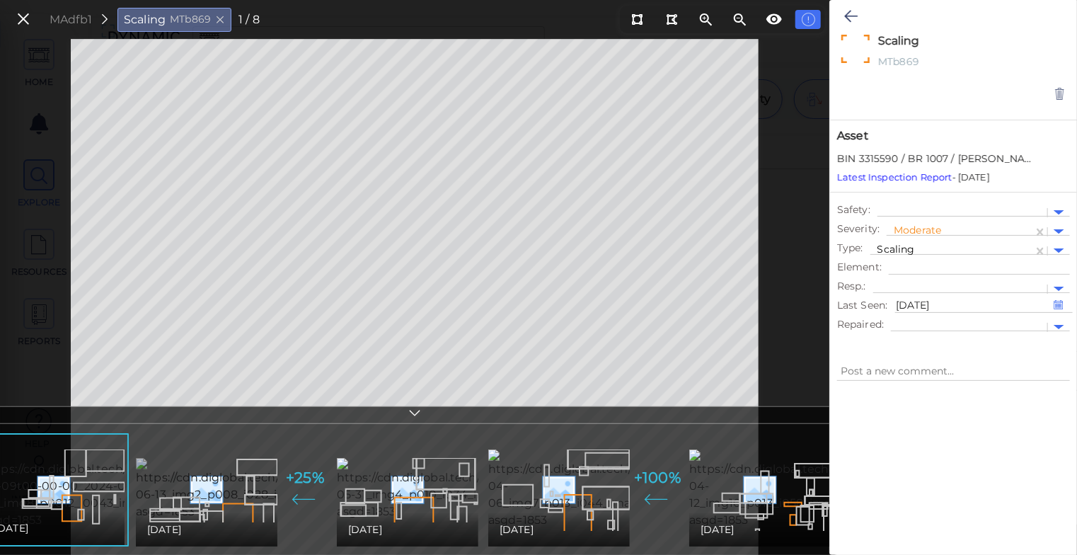
scroll to position [0, 0]
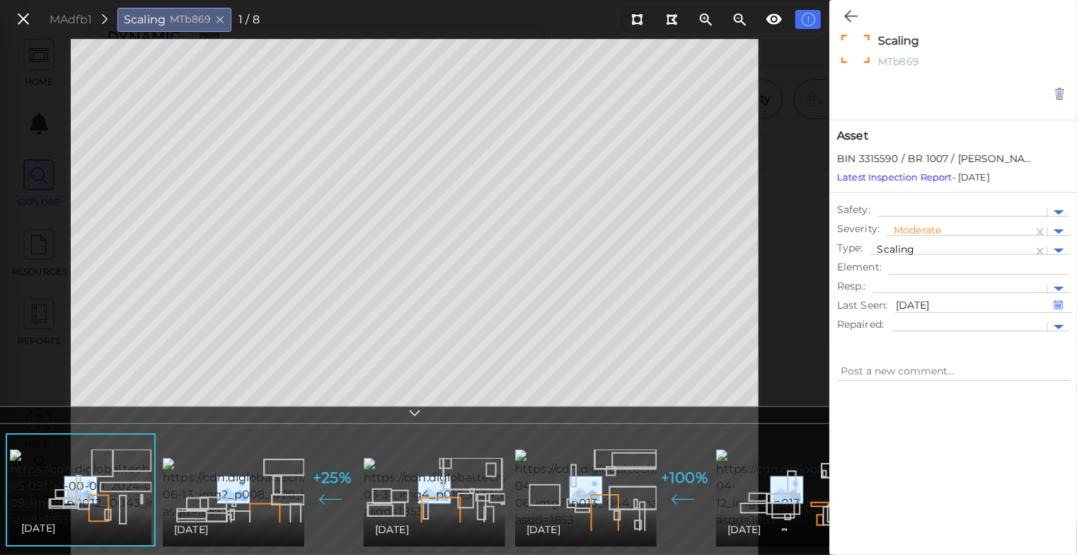
click at [411, 413] on icon at bounding box center [415, 415] width 14 height 16
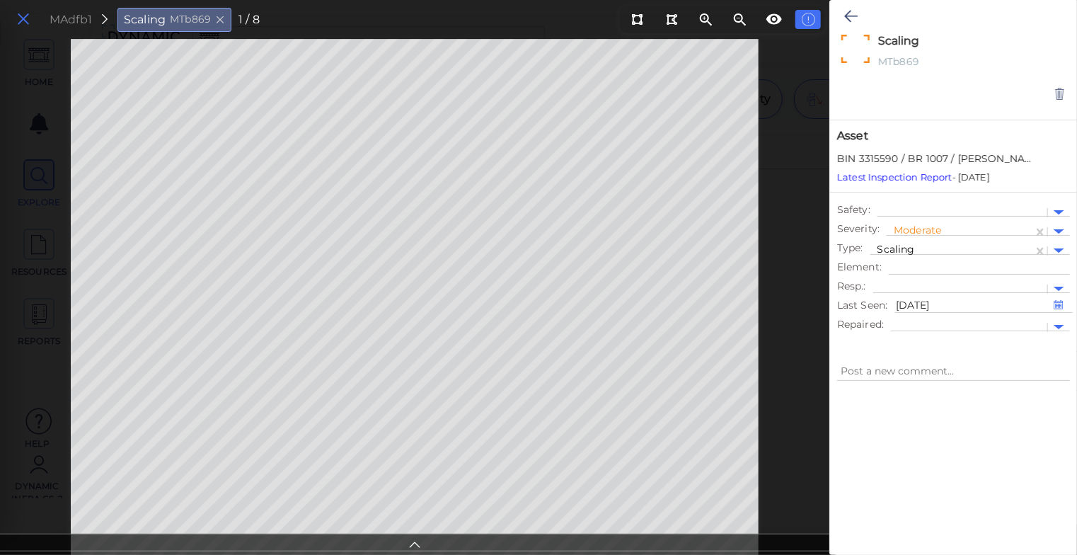
click at [26, 21] on icon at bounding box center [24, 19] width 16 height 19
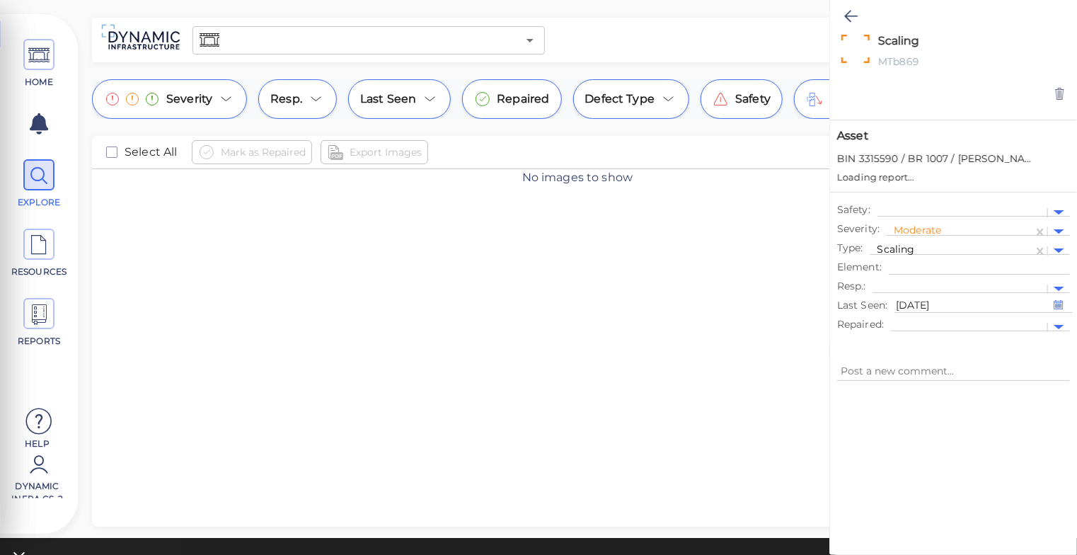
type textarea "x"
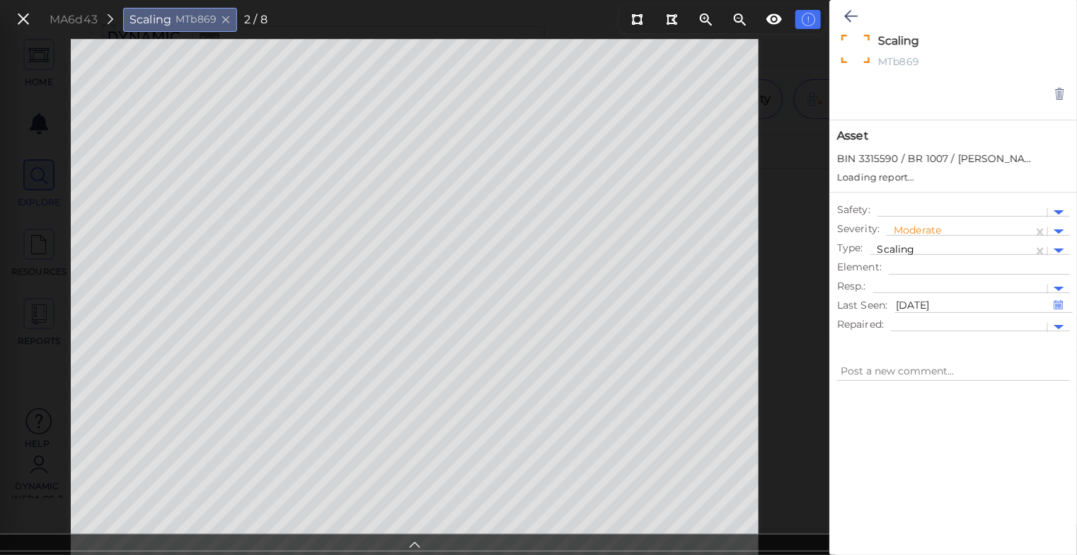
type textarea "x"
click at [852, 18] on icon at bounding box center [850, 16] width 13 height 17
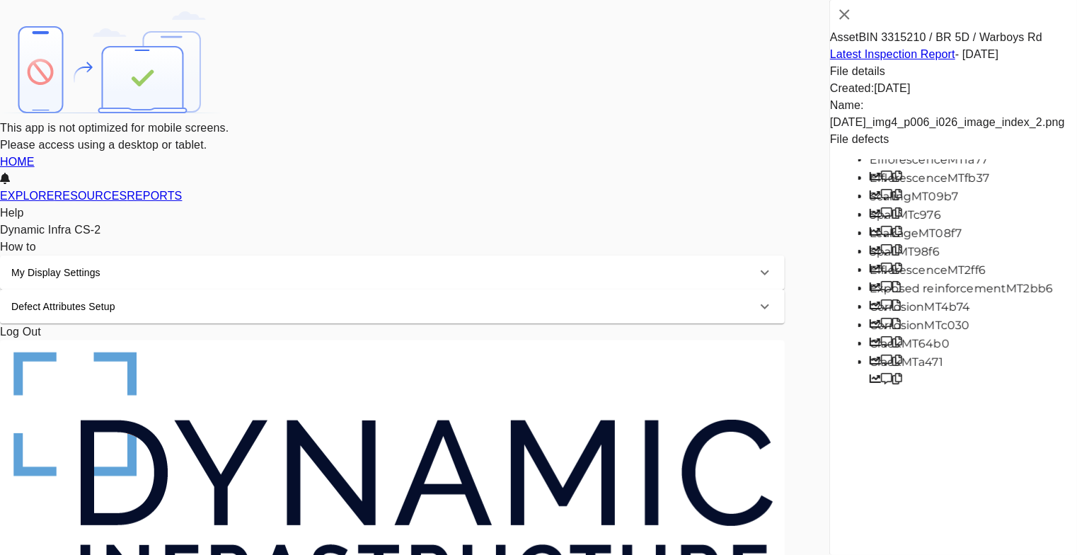
click at [886, 258] on span "Spall" at bounding box center [884, 251] width 28 height 13
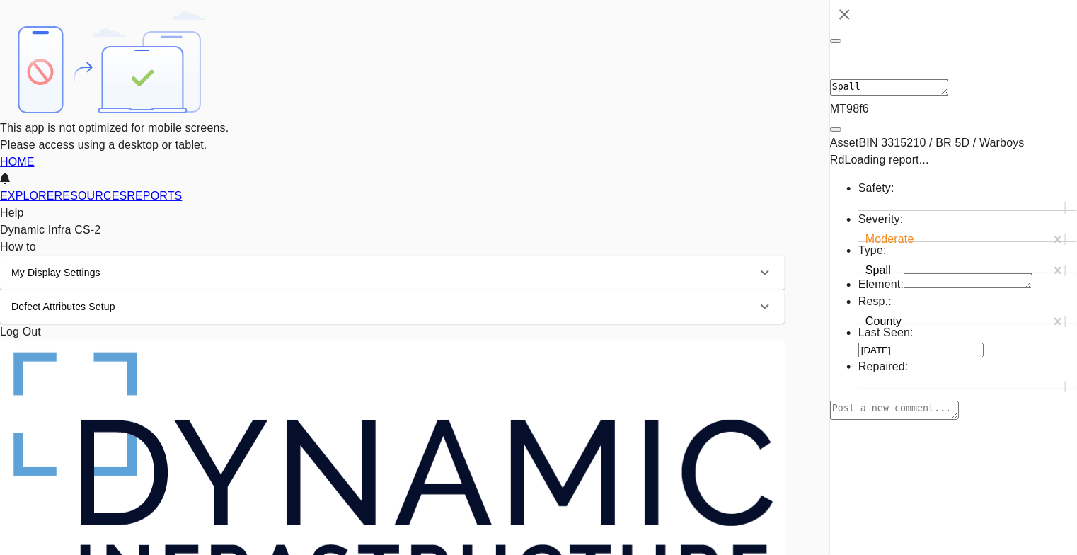
type textarea "x"
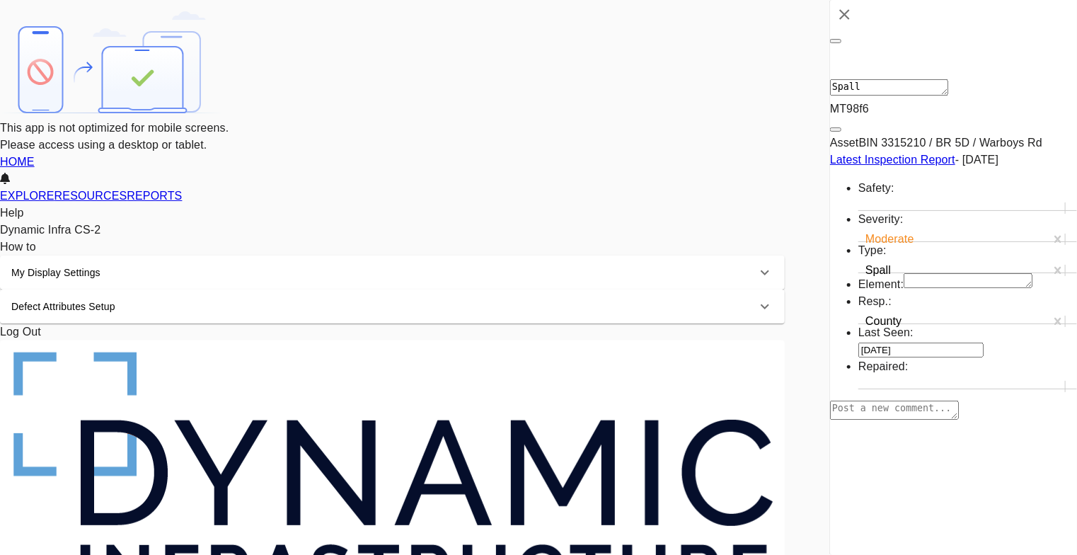
type textarea "x"
